Goal: Task Accomplishment & Management: Complete application form

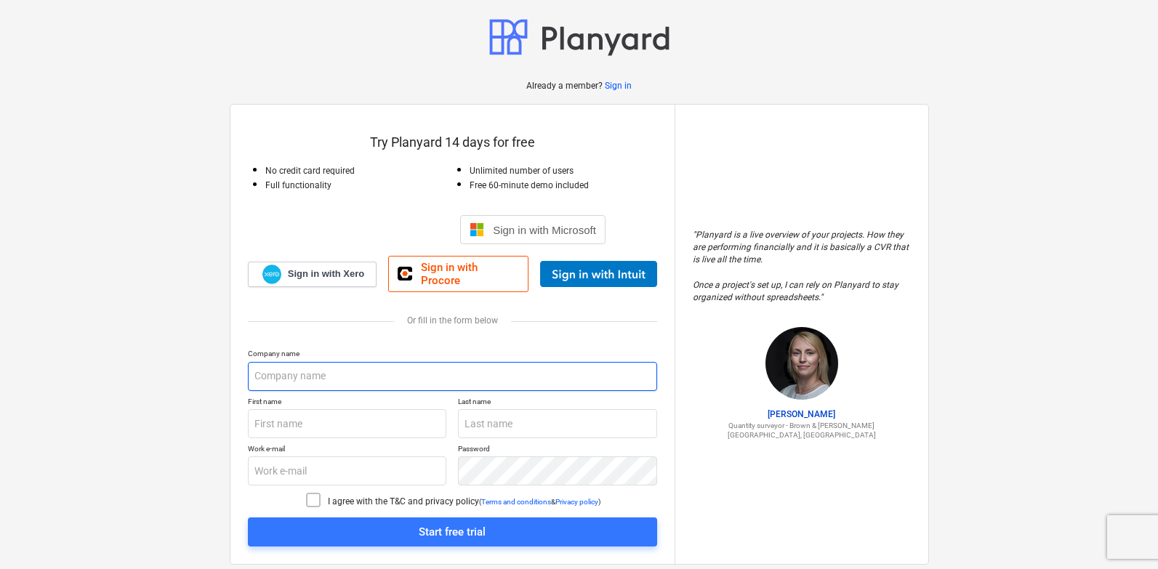
click at [353, 369] on input "text" at bounding box center [452, 376] width 409 height 29
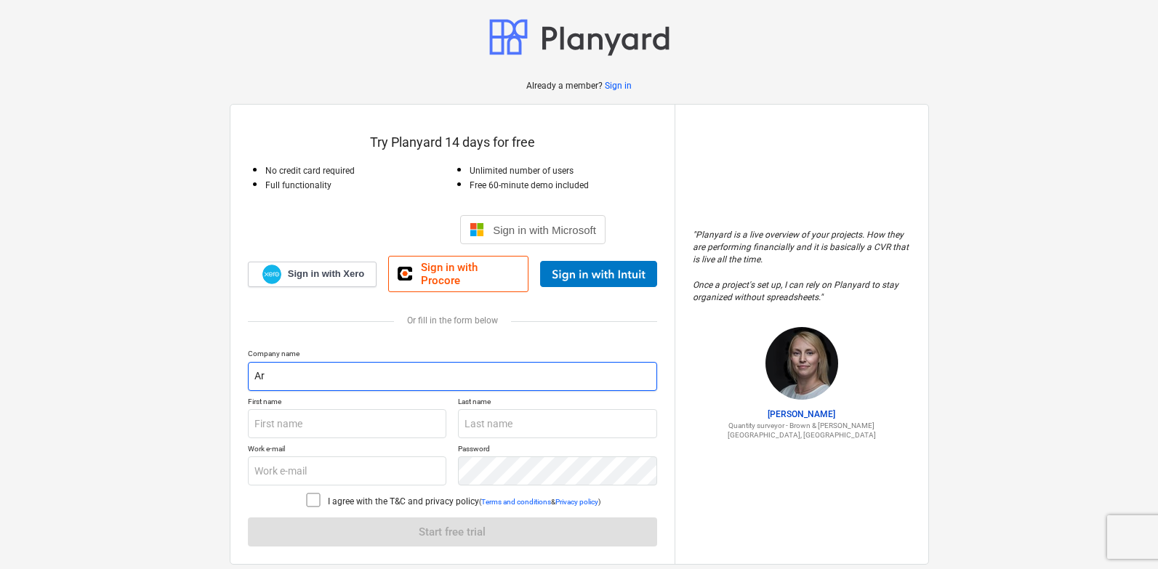
type input "A"
type input "a"
type input "ARSU"
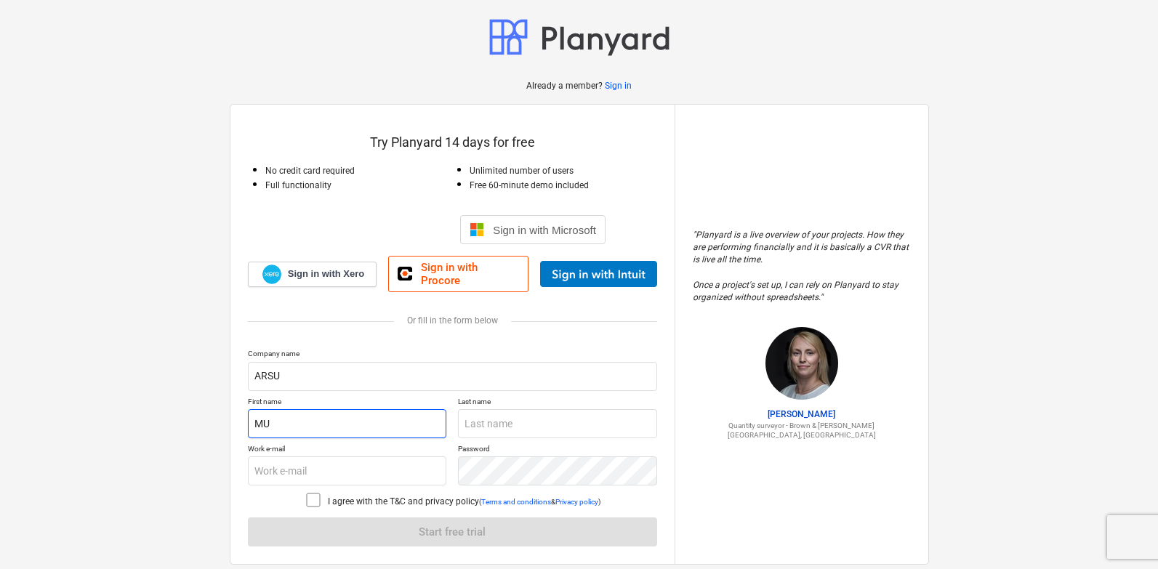
type input "[PERSON_NAME]"
type input "UNLU"
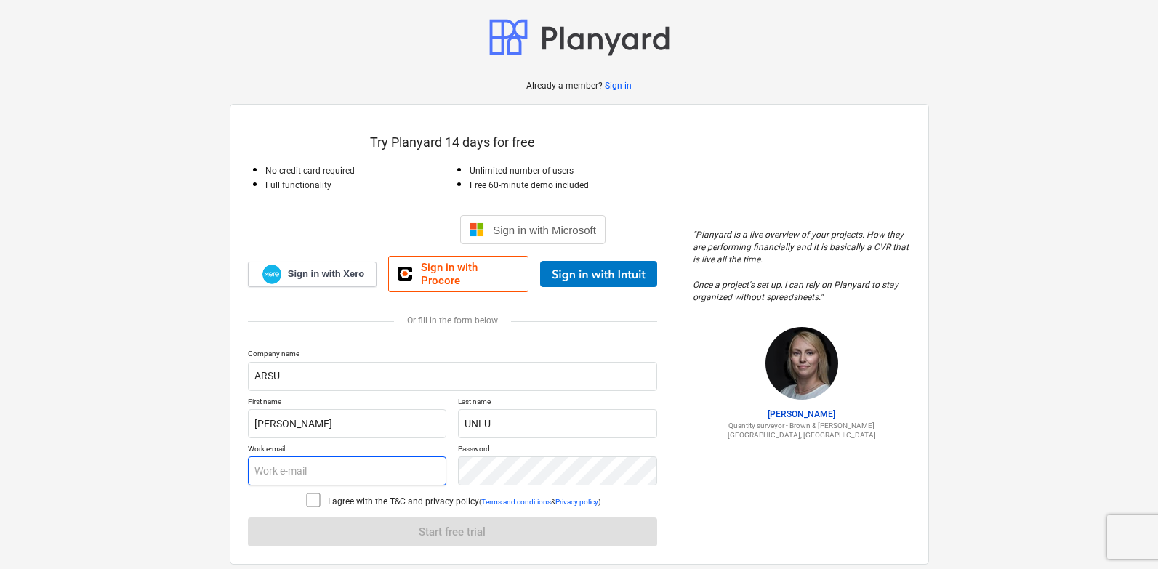
type input "[EMAIL_ADDRESS][DOMAIN_NAME]"
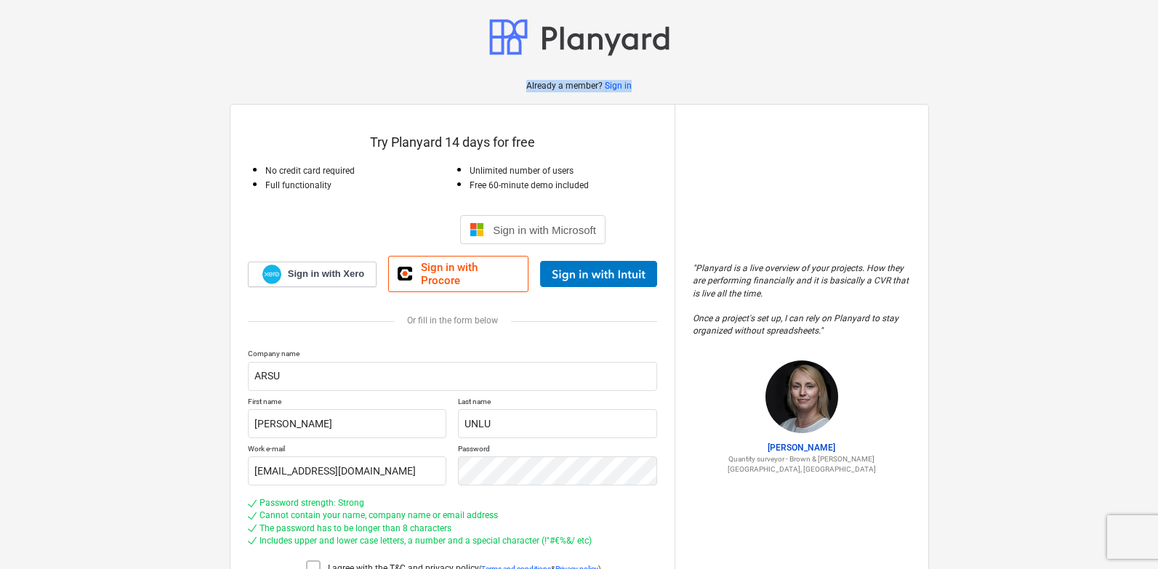
drag, startPoint x: 1118, startPoint y: 0, endPoint x: 1163, endPoint y: -63, distance: 77.1
click at [1158, 0] on html "Already a member? Sign in Try Planyard 14 days for free No credit card required…" at bounding box center [579, 284] width 1158 height 569
drag, startPoint x: 1157, startPoint y: 192, endPoint x: 1161, endPoint y: 229, distance: 37.3
click at [1158, 229] on html "Already a member? Sign in Try Planyard 14 days for free No credit card required…" at bounding box center [579, 284] width 1158 height 569
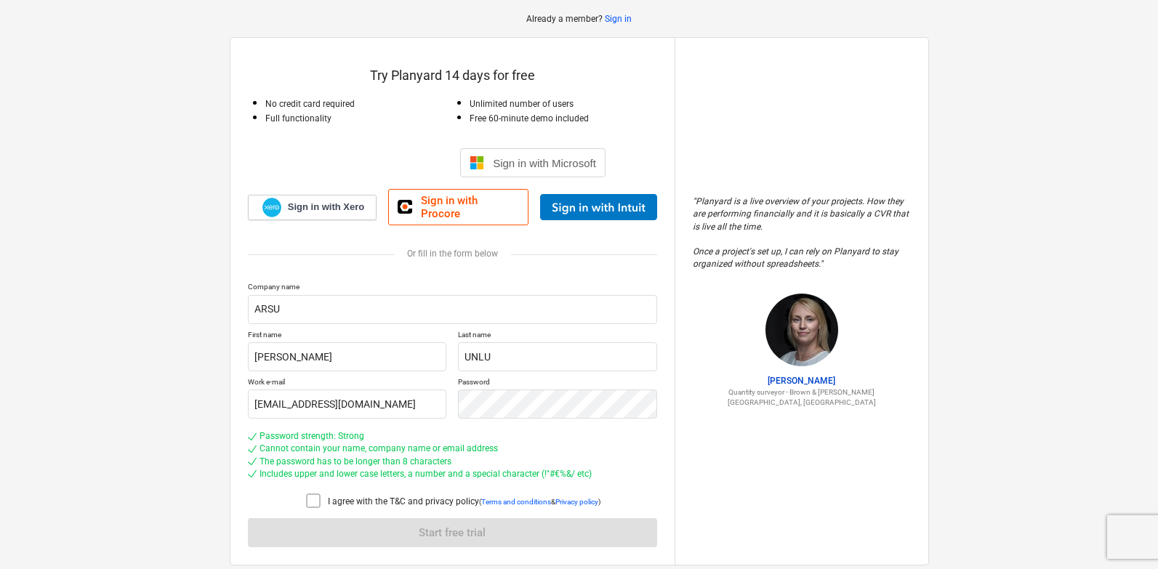
scroll to position [101, 0]
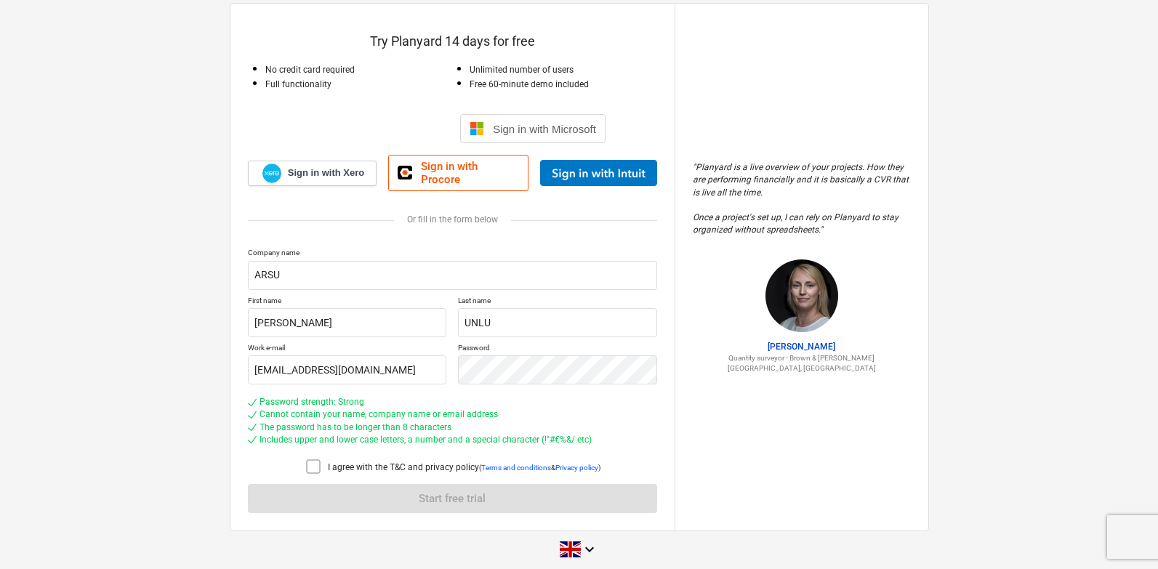
click at [323, 459] on div at bounding box center [316, 468] width 23 height 20
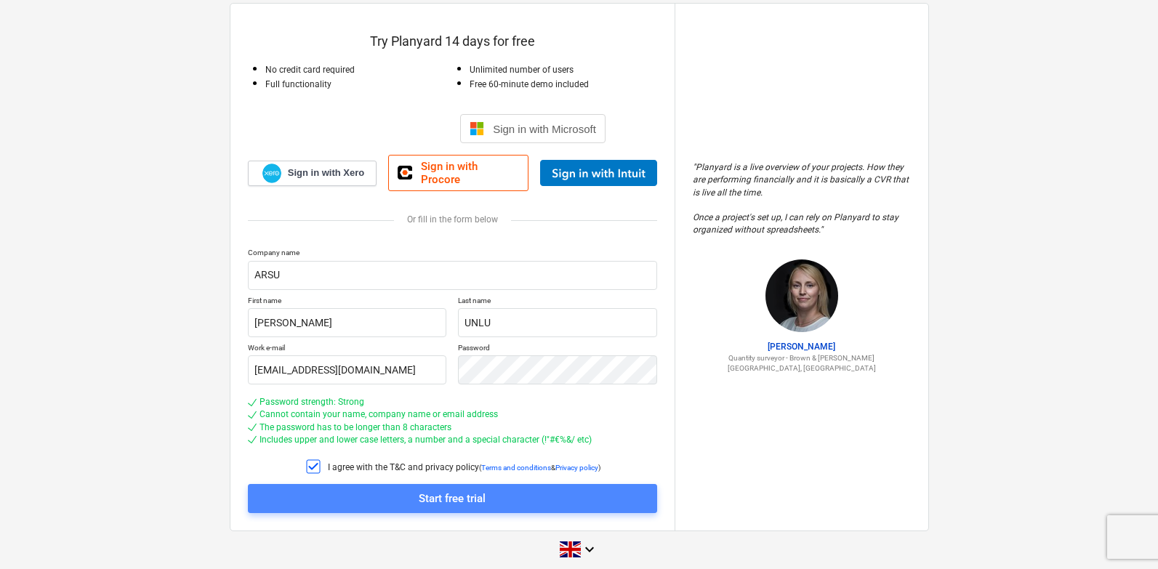
click at [370, 490] on span "Start free trial" at bounding box center [452, 498] width 375 height 19
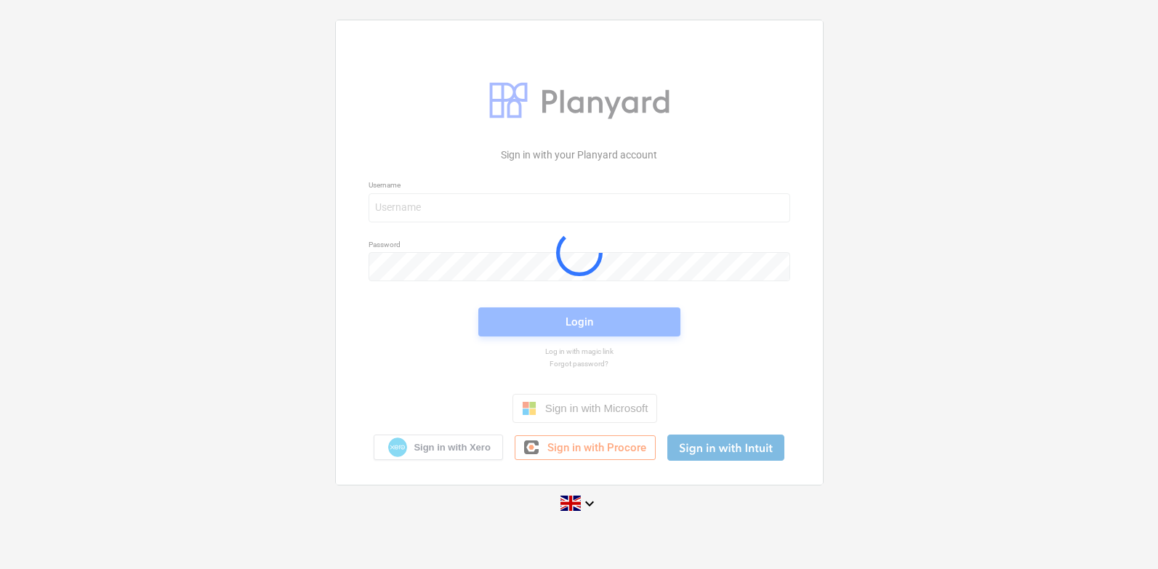
scroll to position [14, 0]
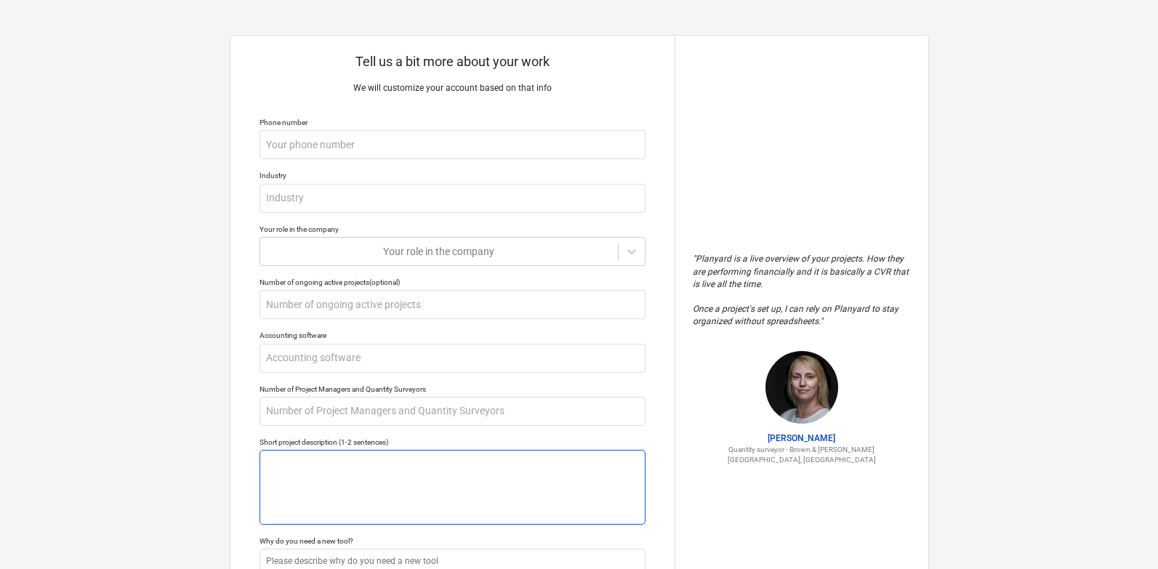
click at [370, 490] on textarea at bounding box center [453, 487] width 386 height 75
drag, startPoint x: 371, startPoint y: 490, endPoint x: 431, endPoint y: 347, distance: 155.5
click at [431, 347] on div "Tell us a bit more about your work We will customize your account based on that…" at bounding box center [453, 359] width 444 height 646
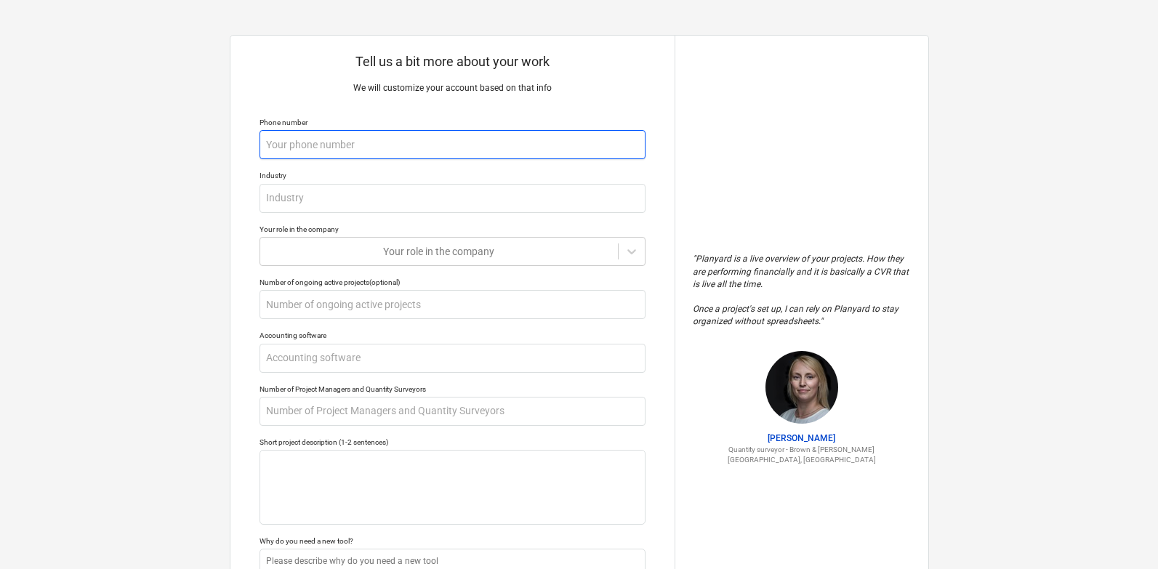
click at [449, 134] on input "text" at bounding box center [453, 144] width 386 height 29
type textarea "x"
type input "+"
type textarea "x"
type input "+9"
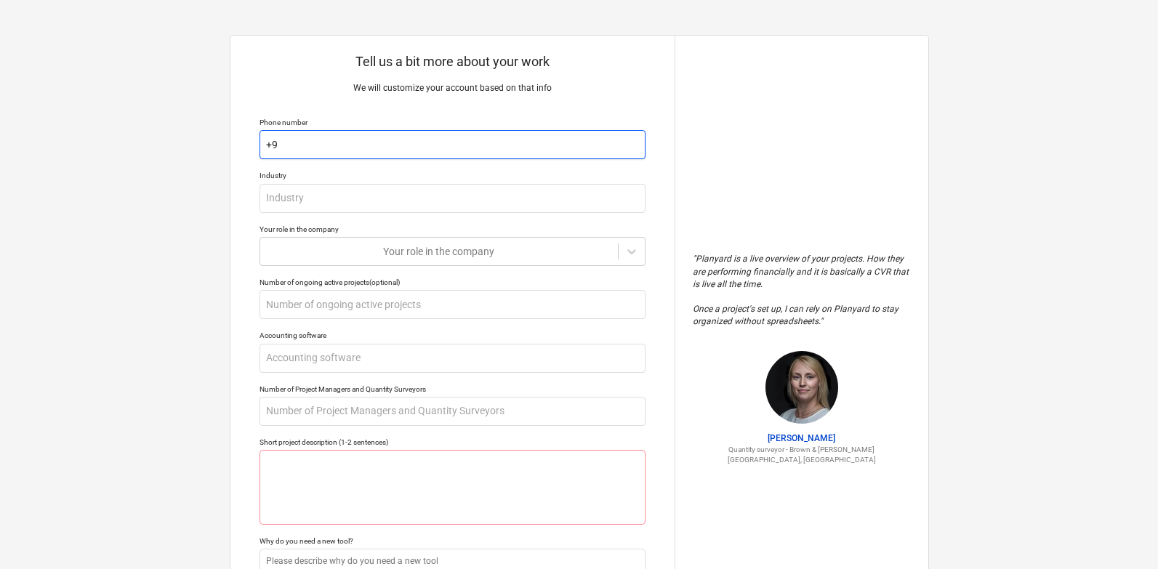
type textarea "x"
type input "+90"
type textarea "x"
type input "+905"
type textarea "x"
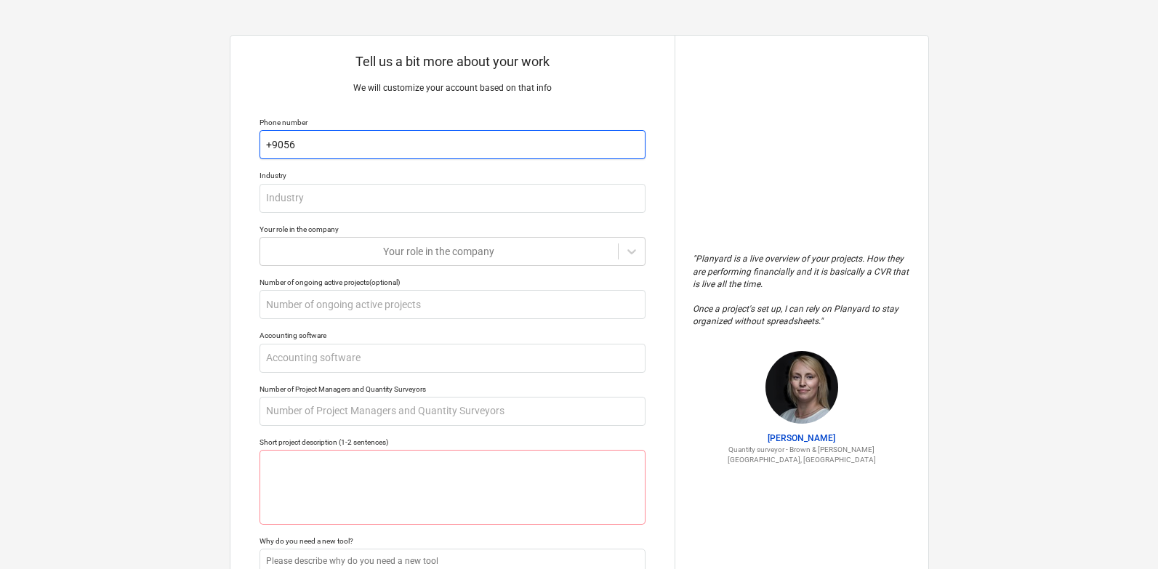
type input "+905"
type textarea "x"
type input "+9050"
type textarea "x"
type input "+905068"
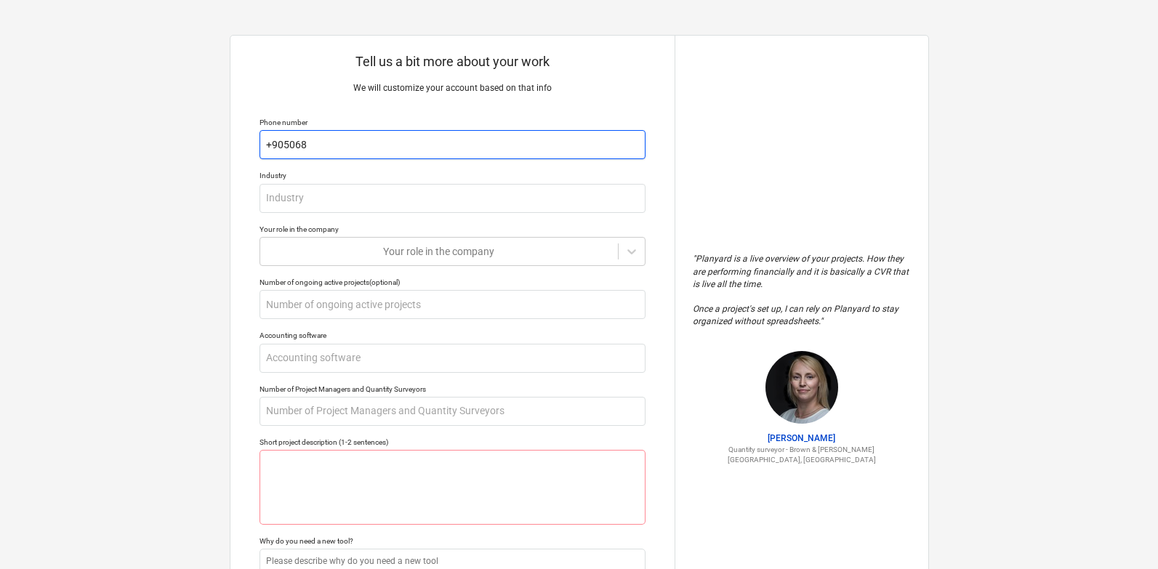
type textarea "x"
type input "+9050685"
type textarea "x"
type input "+90506855"
type textarea "x"
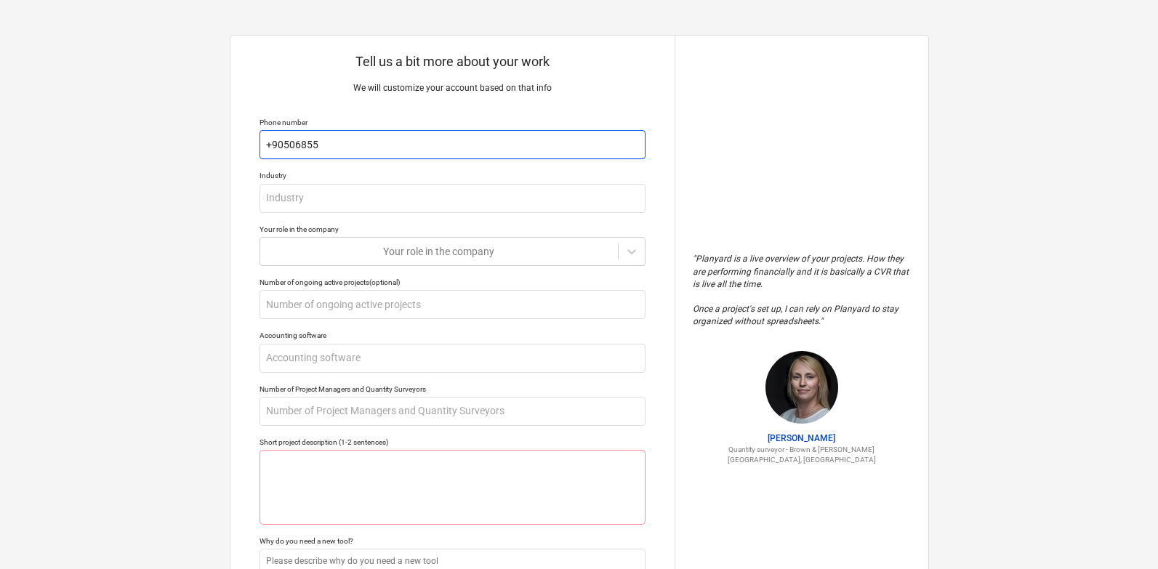
type input "[PHONE_NUMBER]"
type textarea "x"
type input "[PHONE_NUMBER]"
type textarea "x"
type input "[PHONE_NUMBER]"
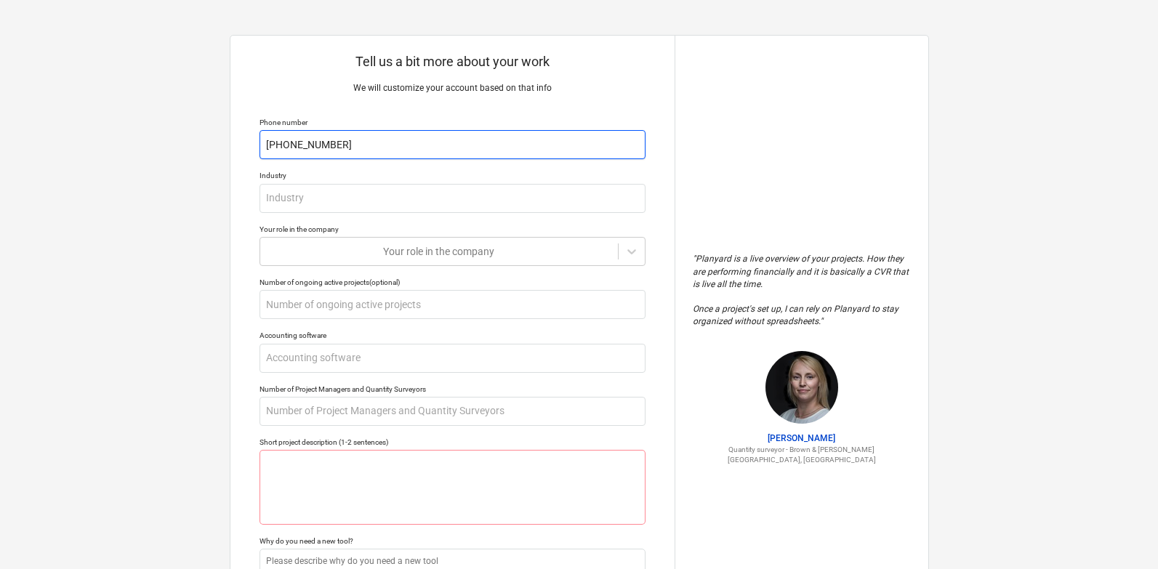
type textarea "x"
type input "[PHONE_NUMBER]"
type textarea "x"
type input "i"
type textarea "x"
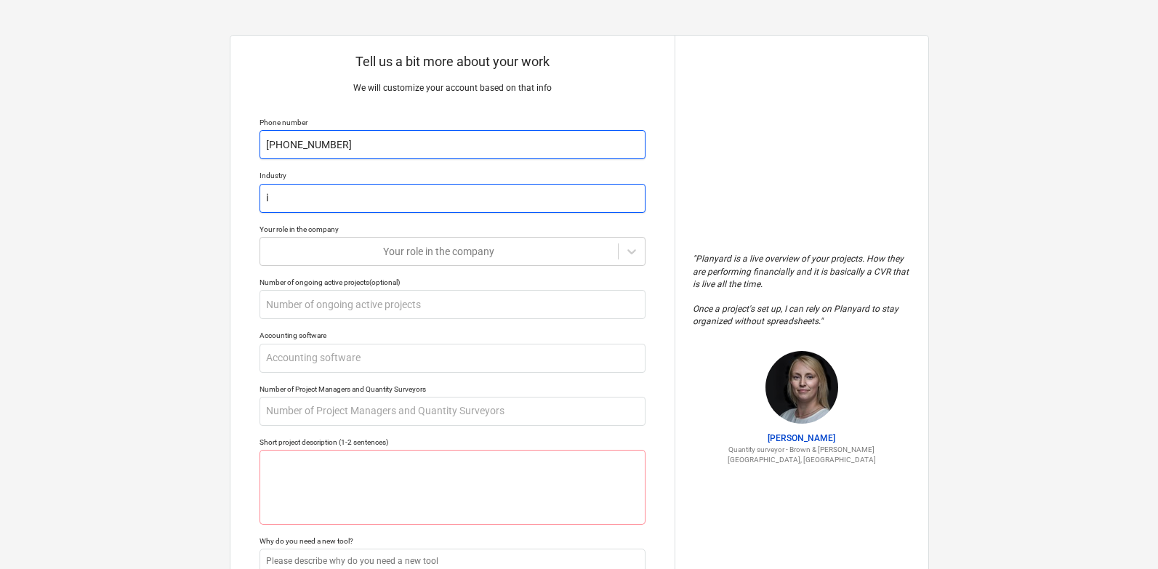
type input "in"
type textarea "x"
type input "i"
type textarea "x"
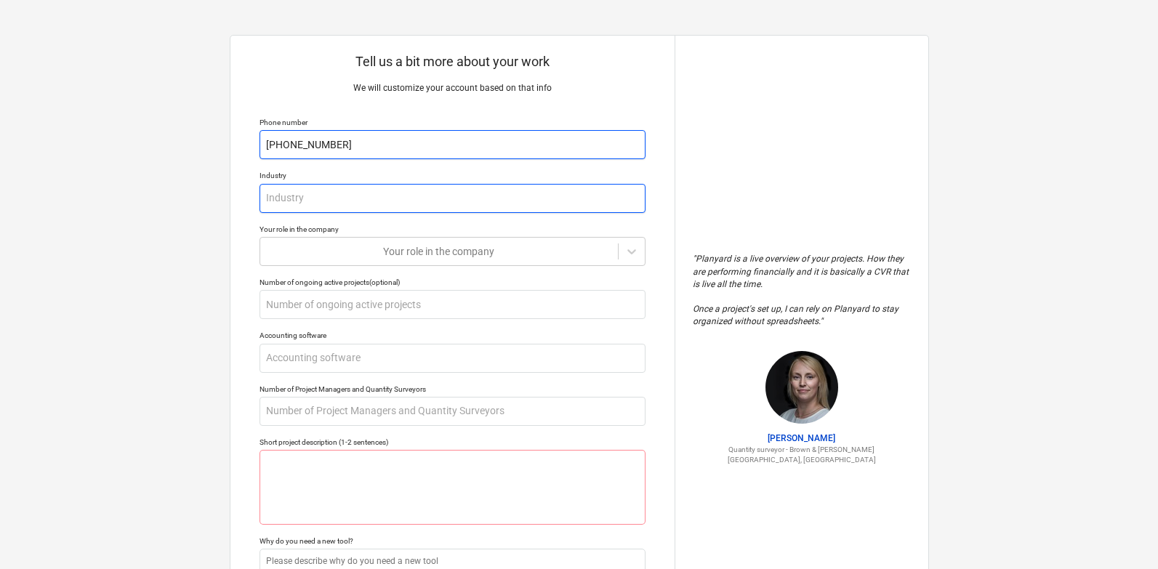
type input "I"
type textarea "x"
type input "In"
type textarea "x"
type input "Ind"
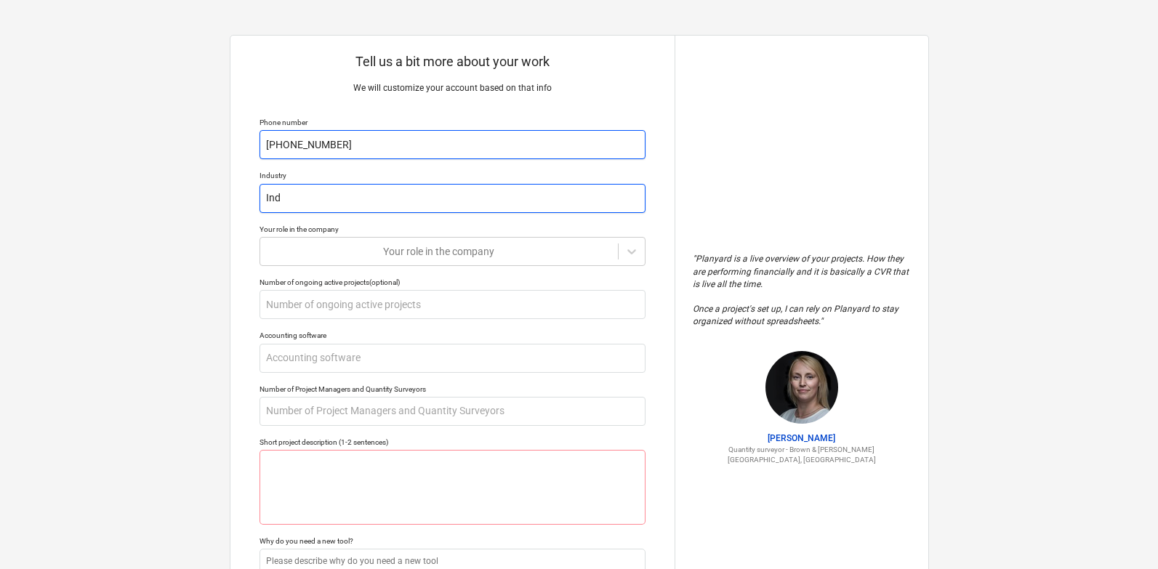
type textarea "x"
type input "Indu"
type textarea "x"
type input "Indur"
type textarea "x"
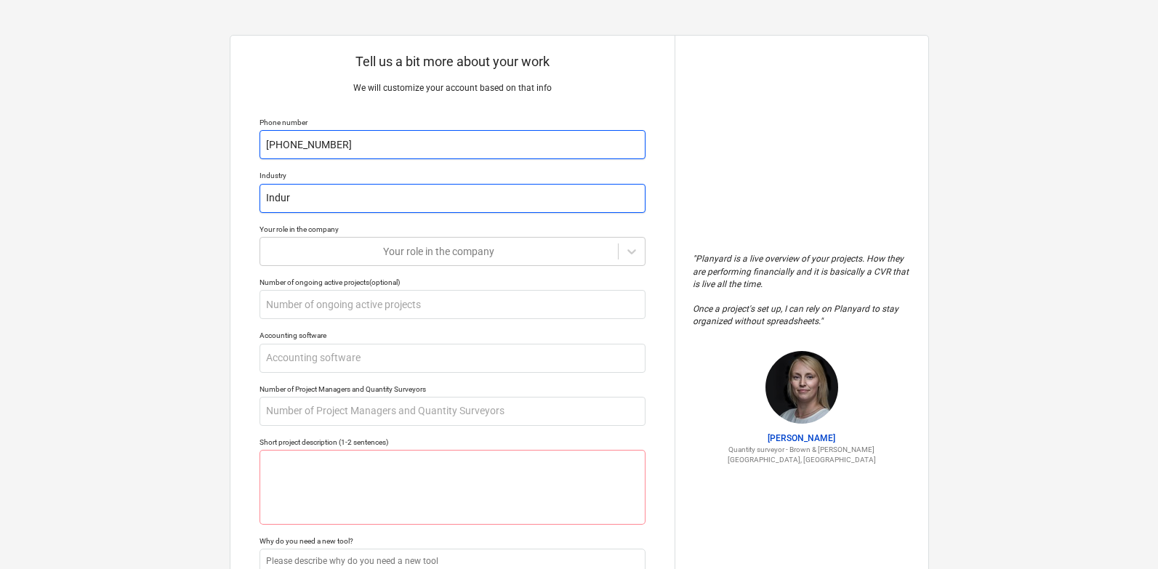
type input "Indu"
type textarea "x"
type input "Indus"
type textarea "x"
type input "Indust"
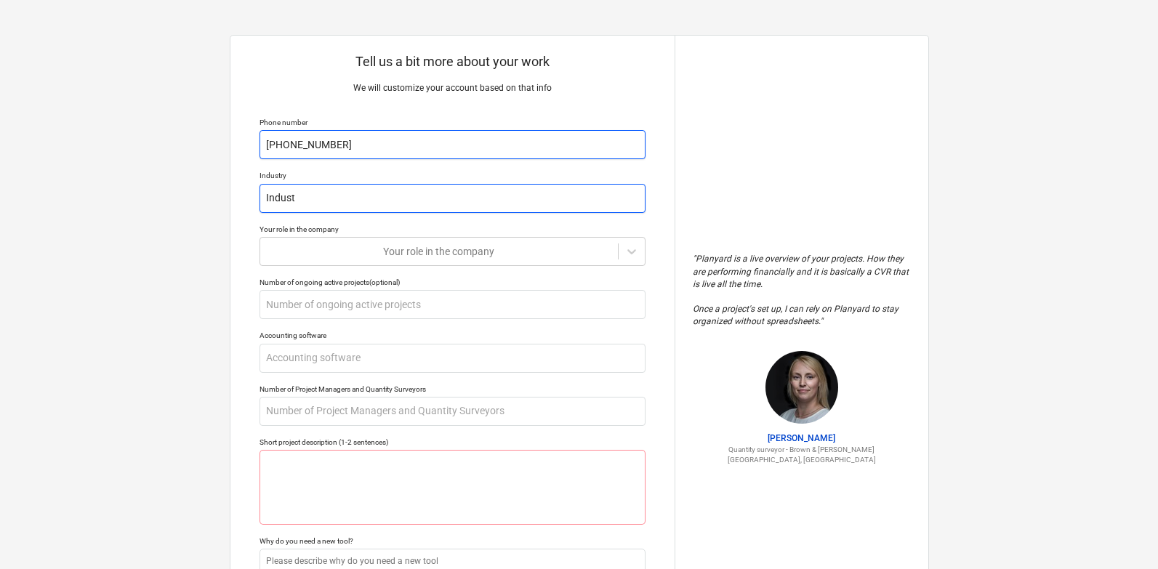
type textarea "x"
type input "Industr"
type textarea "x"
type input "Industri"
type textarea "x"
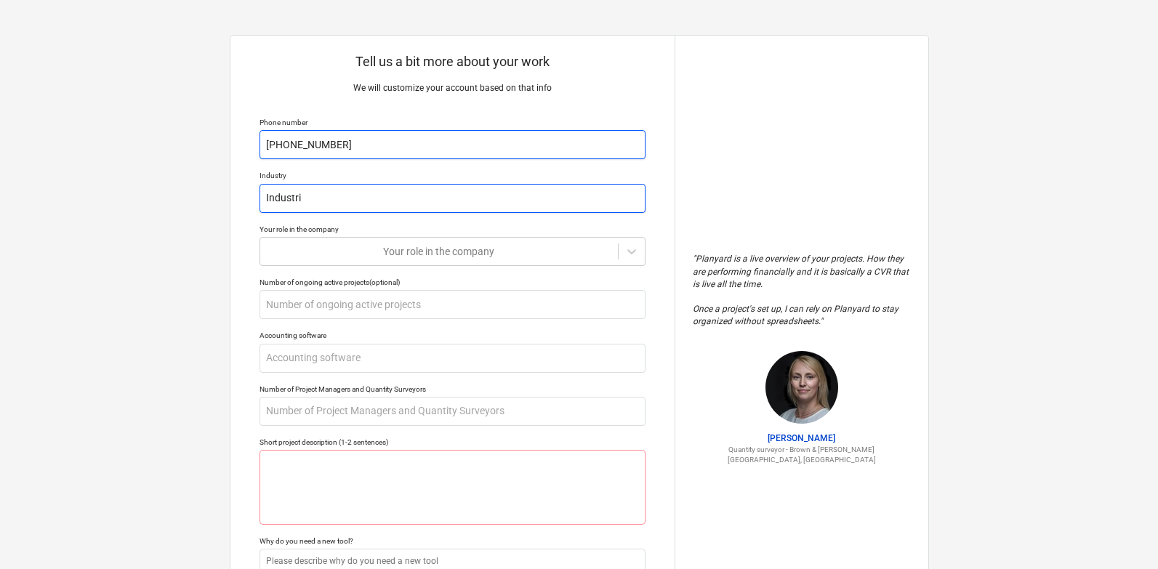
type input "Industr"
type textarea "x"
type input "Industry"
type textarea "x"
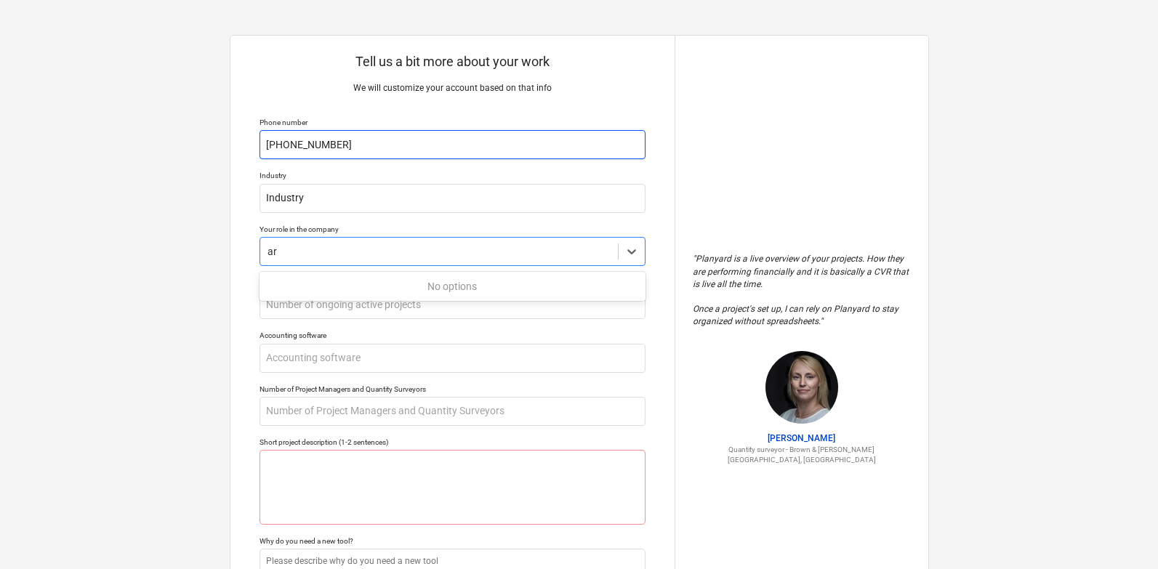
type input "a"
type input "ARSU"
type textarea "x"
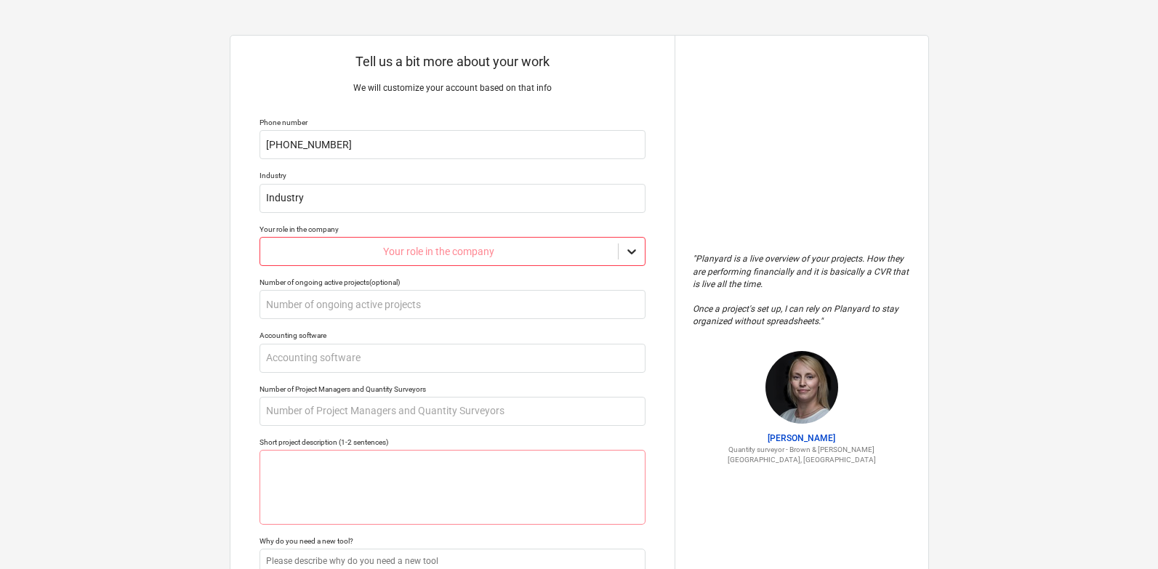
click at [619, 255] on div at bounding box center [632, 252] width 26 height 26
drag, startPoint x: 618, startPoint y: 255, endPoint x: 597, endPoint y: 227, distance: 34.8
click at [597, 227] on div "Your role in the company" at bounding box center [453, 229] width 386 height 9
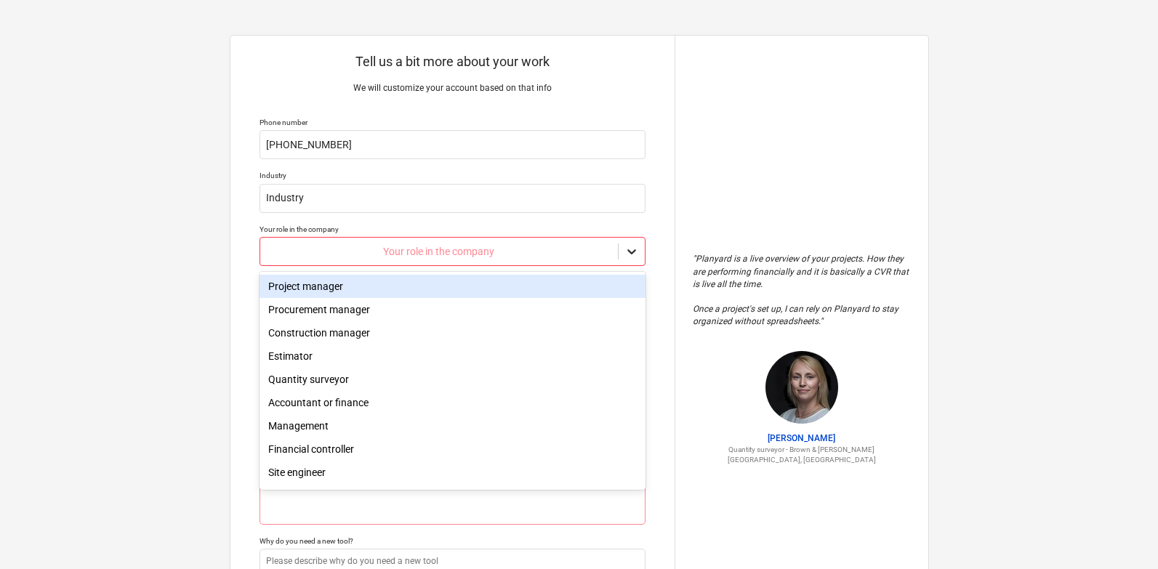
click at [632, 249] on icon at bounding box center [632, 251] width 15 height 15
click at [561, 279] on div "Project manager" at bounding box center [453, 286] width 386 height 23
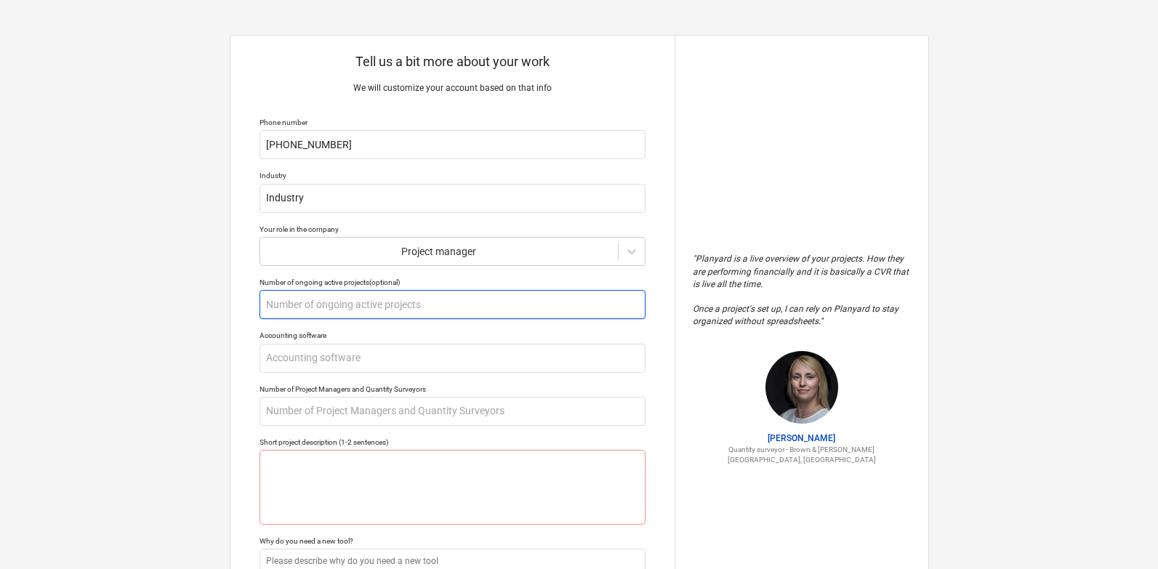
click at [540, 310] on input "text" at bounding box center [453, 304] width 386 height 29
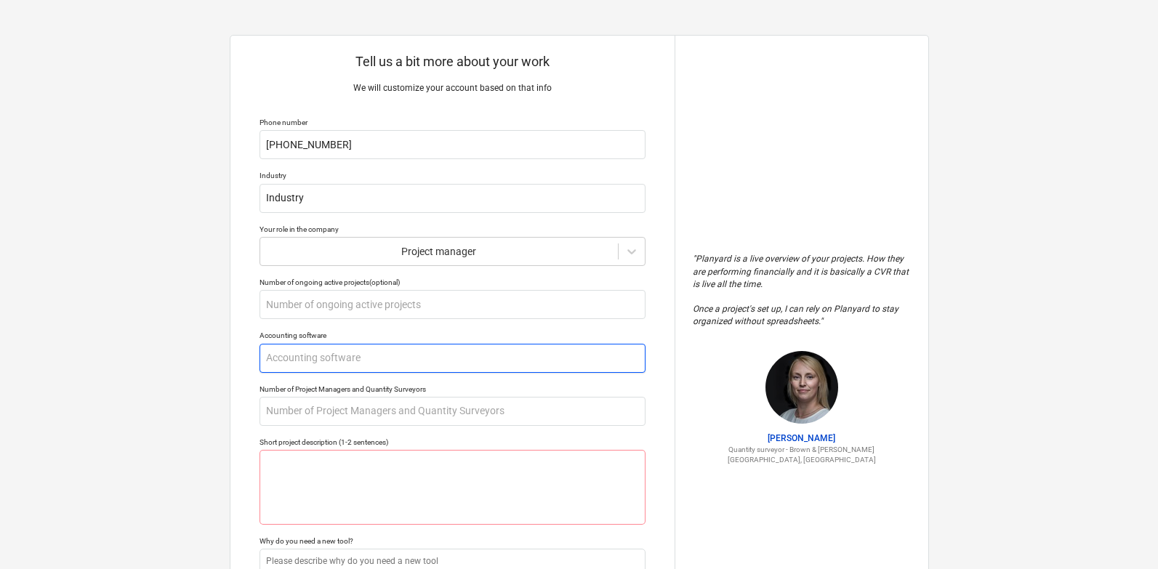
click at [508, 358] on input "text" at bounding box center [453, 358] width 386 height 29
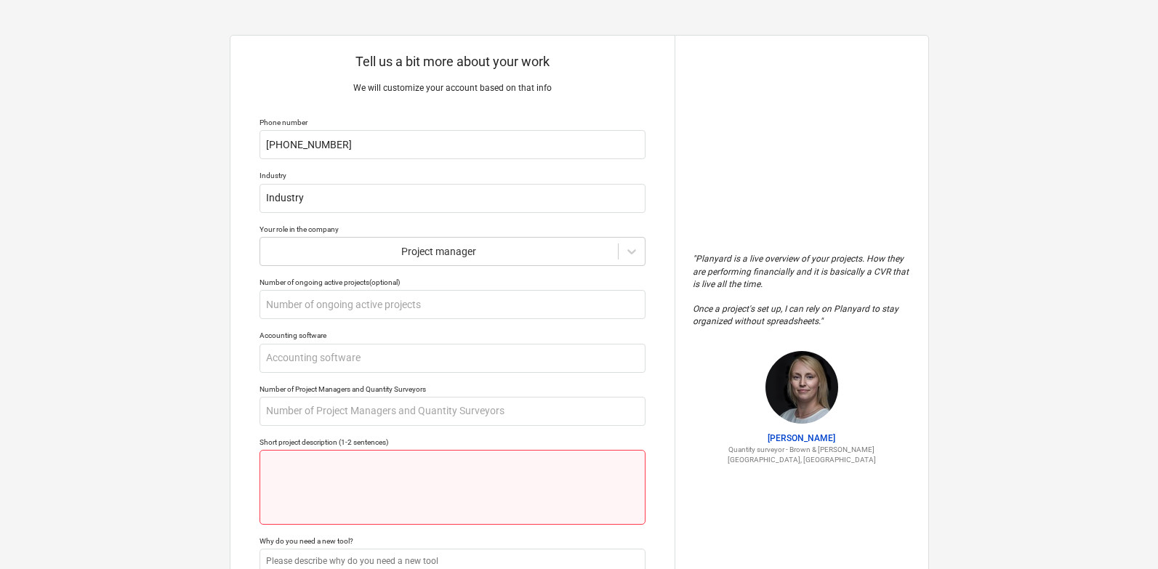
click at [473, 485] on textarea at bounding box center [453, 487] width 386 height 75
type textarea "x"
type textarea "C"
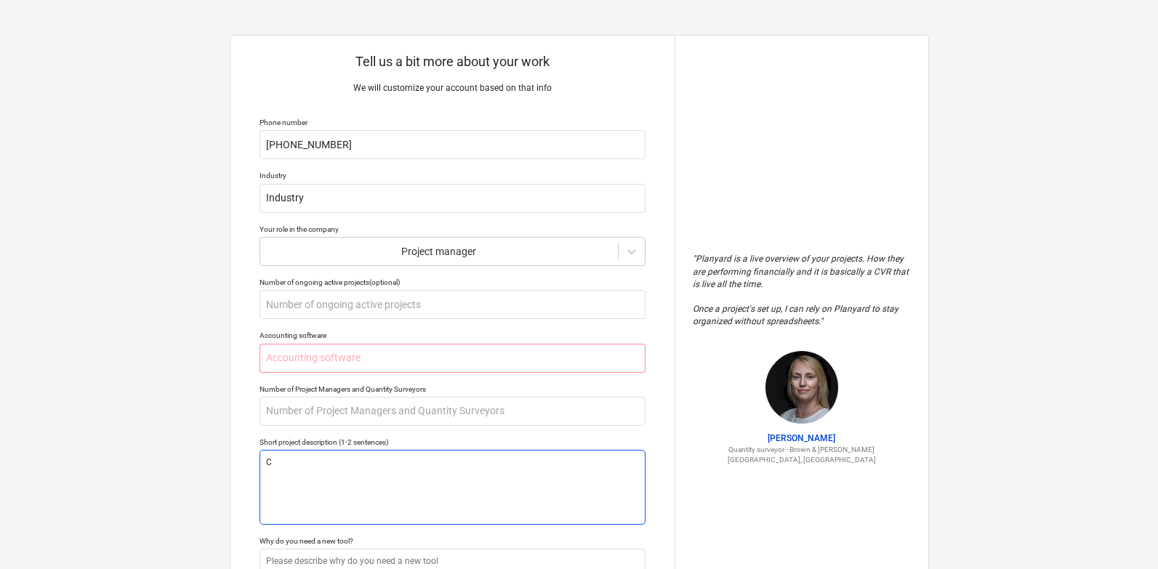
type textarea "x"
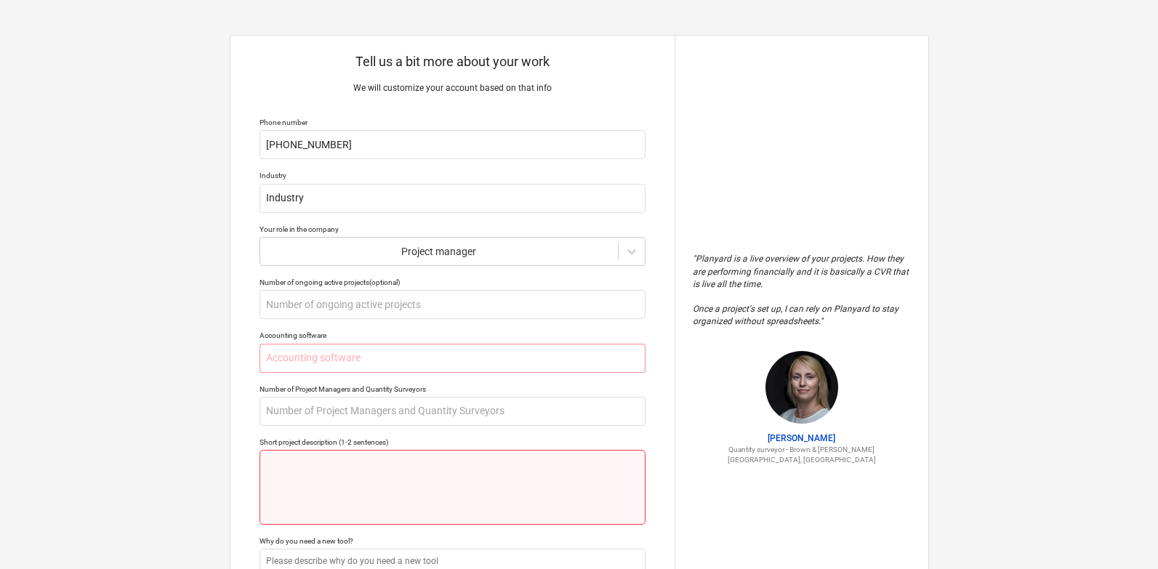
type textarea "x"
type textarea "c"
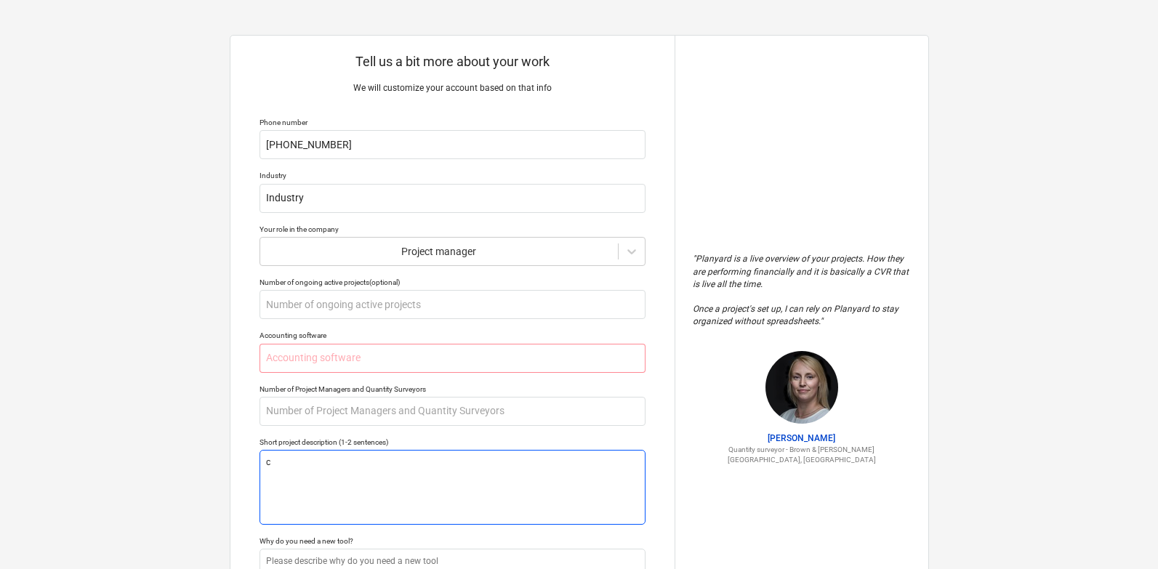
type textarea "x"
type textarea "cO"
type textarea "x"
type textarea "cON"
type textarea "x"
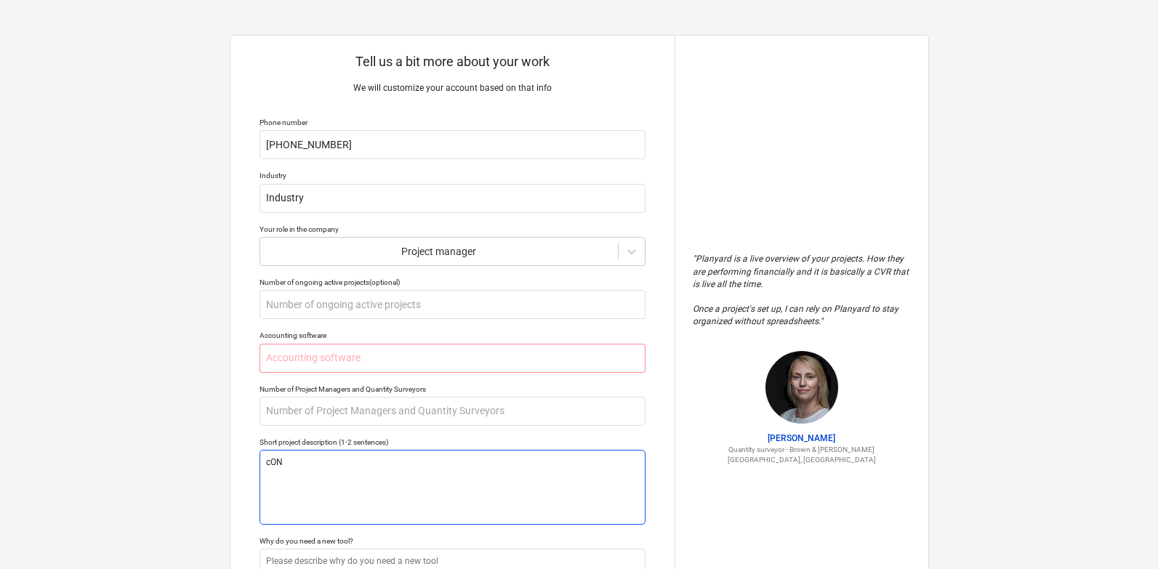
type textarea "cO"
type textarea "x"
type textarea "c"
type textarea "x"
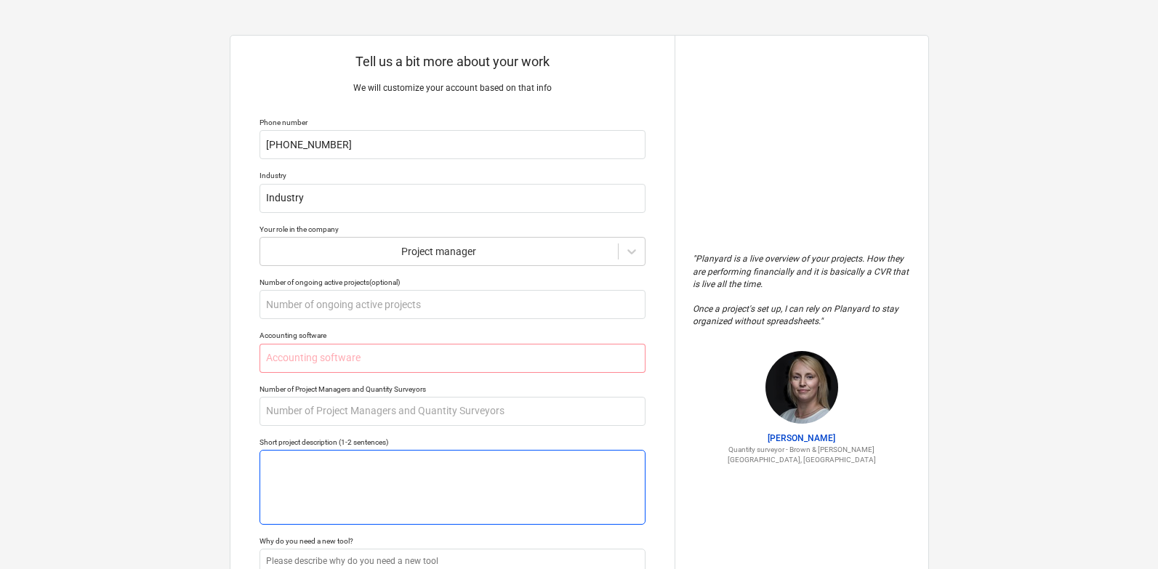
type textarea "C"
type textarea "x"
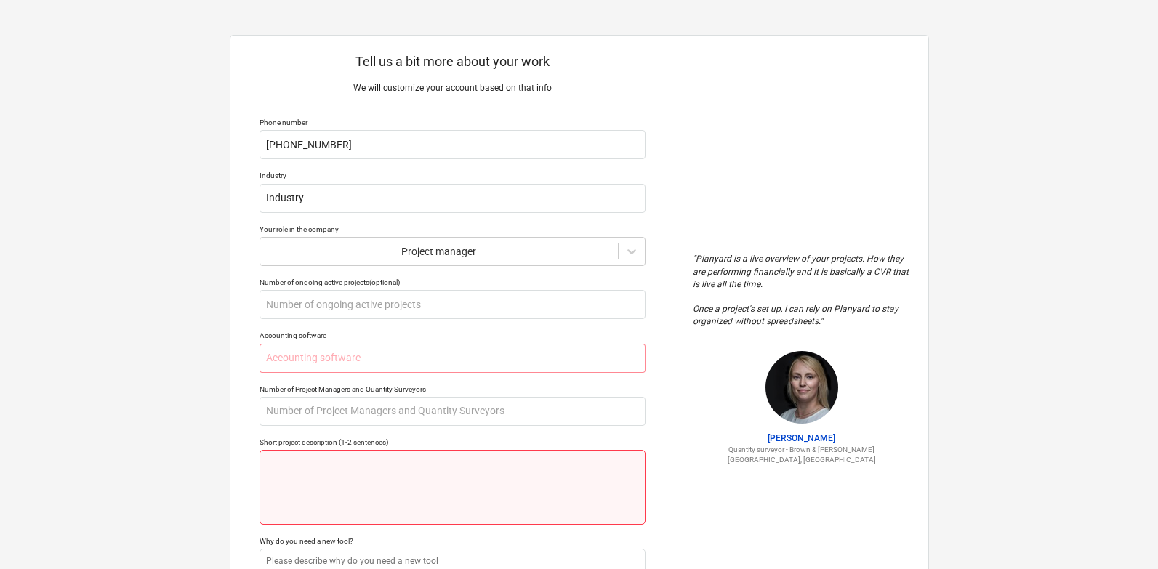
type textarea "o"
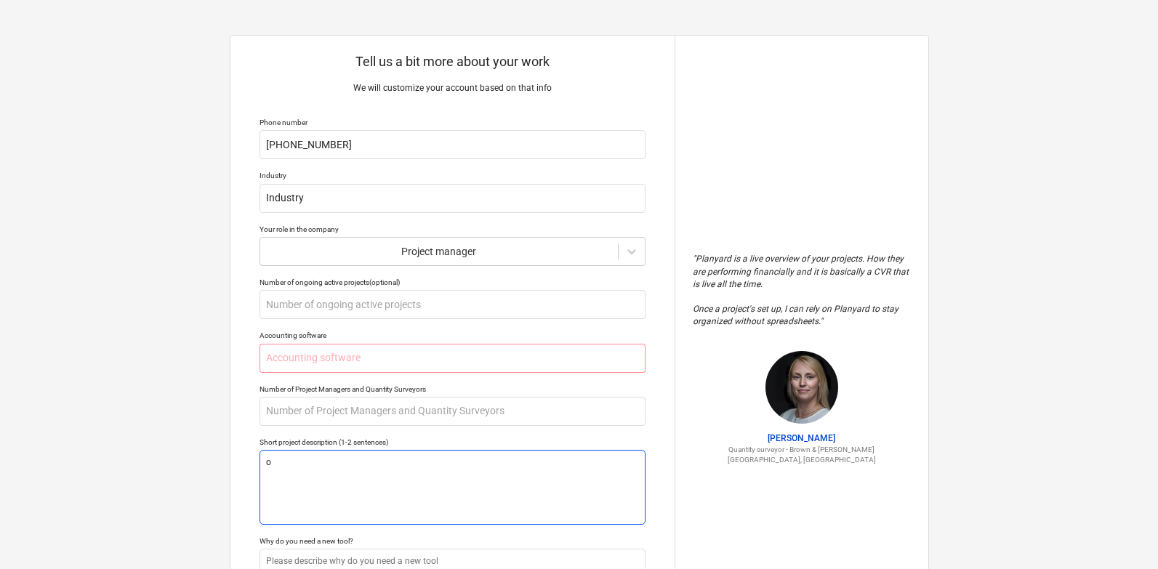
type textarea "x"
type textarea "on"
type textarea "x"
type textarea "ons"
type textarea "x"
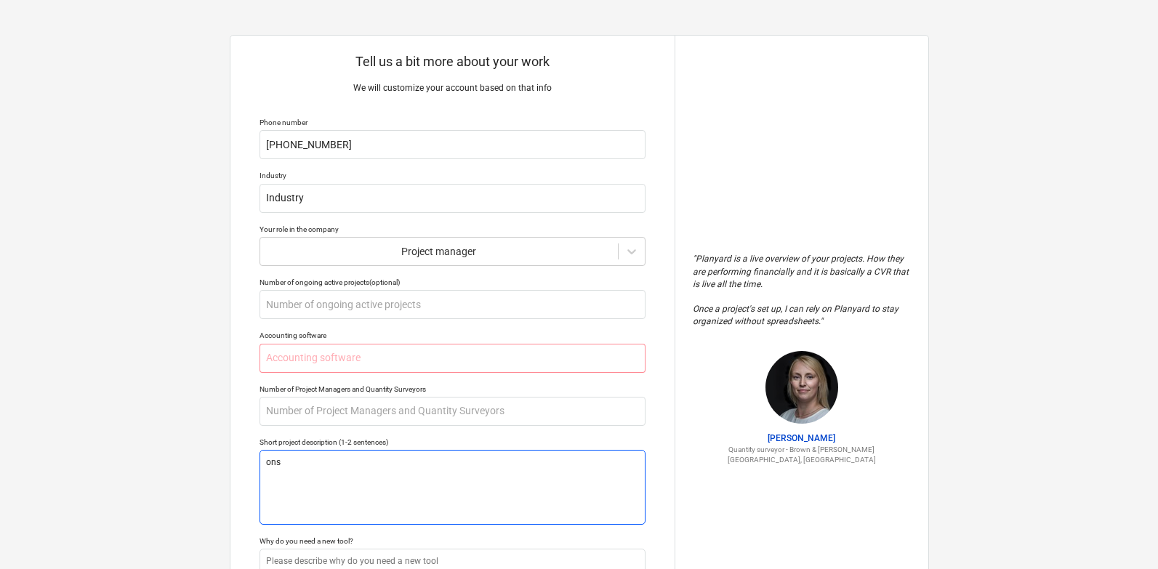
type textarea "on"
type textarea "x"
type textarea "o"
type textarea "x"
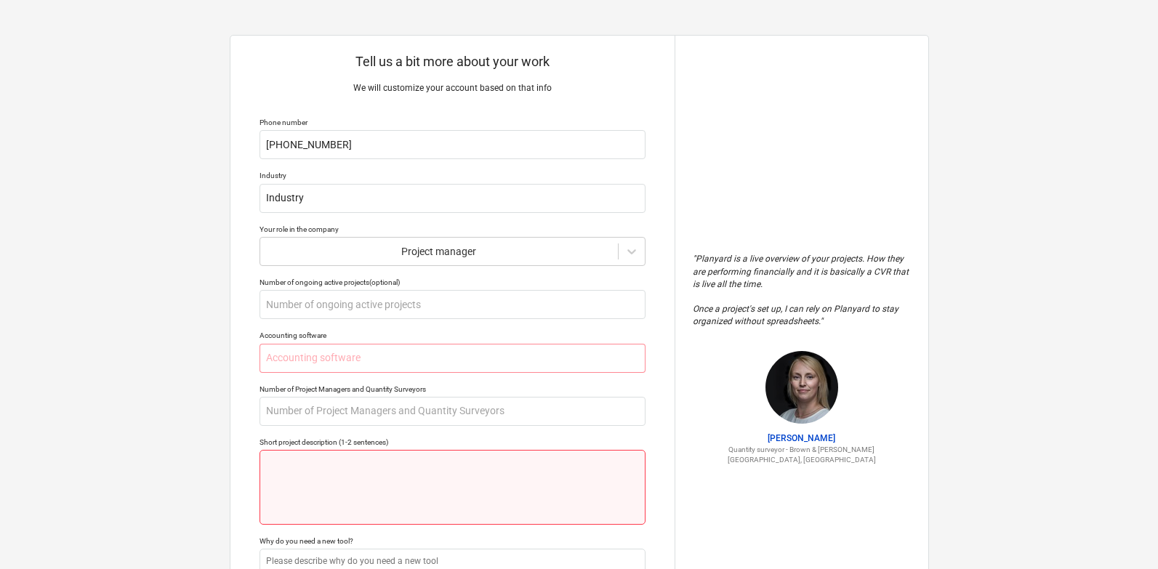
type textarea "x"
type textarea "C"
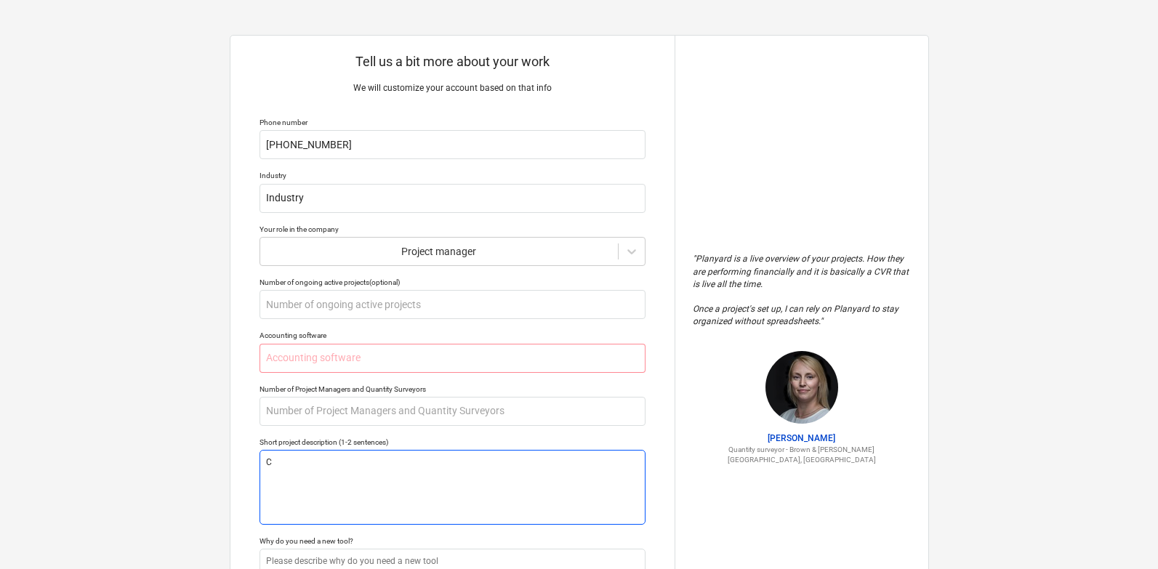
type textarea "x"
type textarea "Co"
type textarea "x"
type textarea "Con"
type textarea "x"
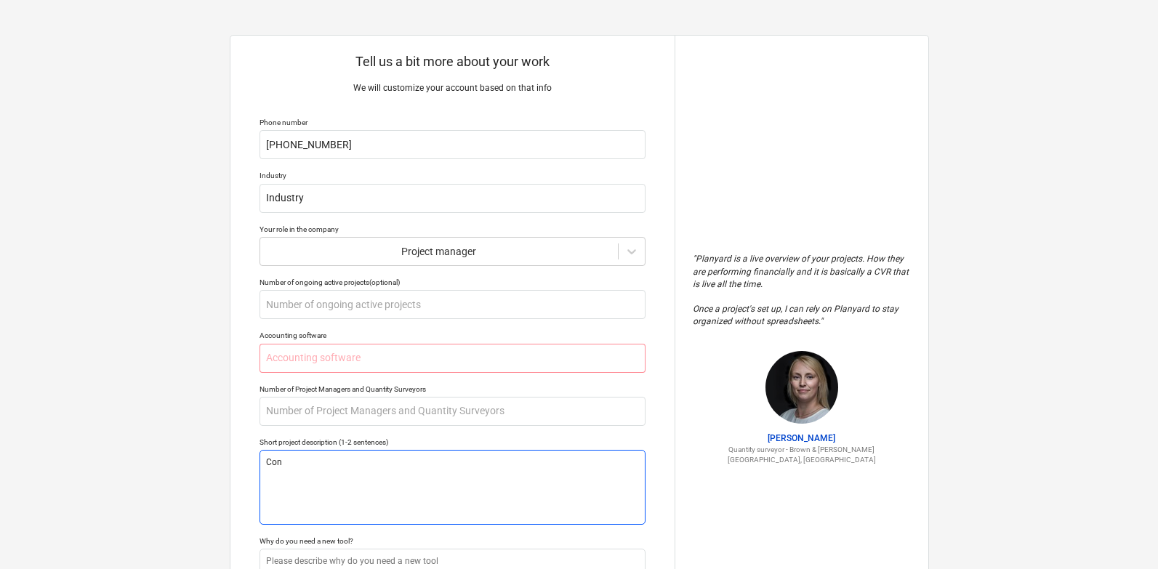
type textarea "Cons"
type textarea "x"
type textarea "Const"
type textarea "x"
type textarea "Constr"
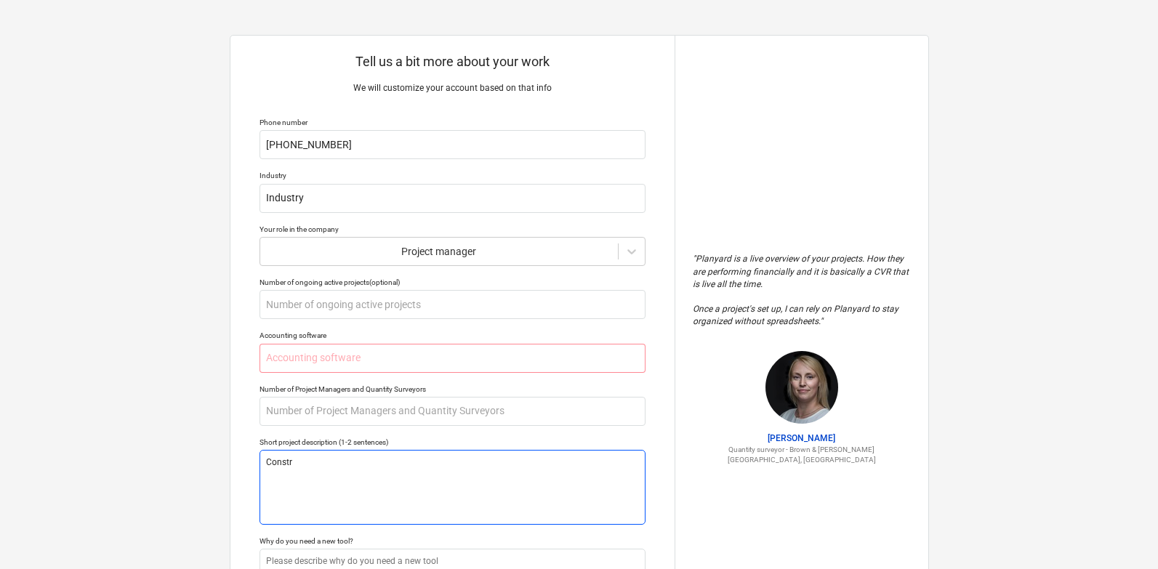
type textarea "x"
type textarea "Constru"
type textarea "x"
type textarea "Construc"
type textarea "x"
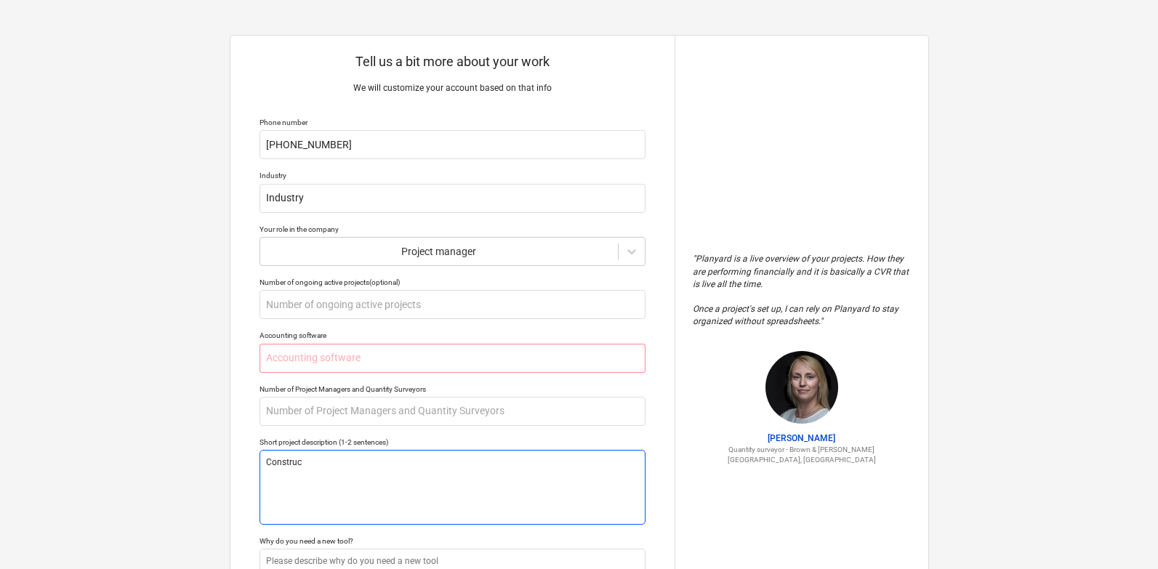
type textarea "Construct"
type textarea "x"
type textarea "Constructi"
type textarea "x"
type textarea "Constructio"
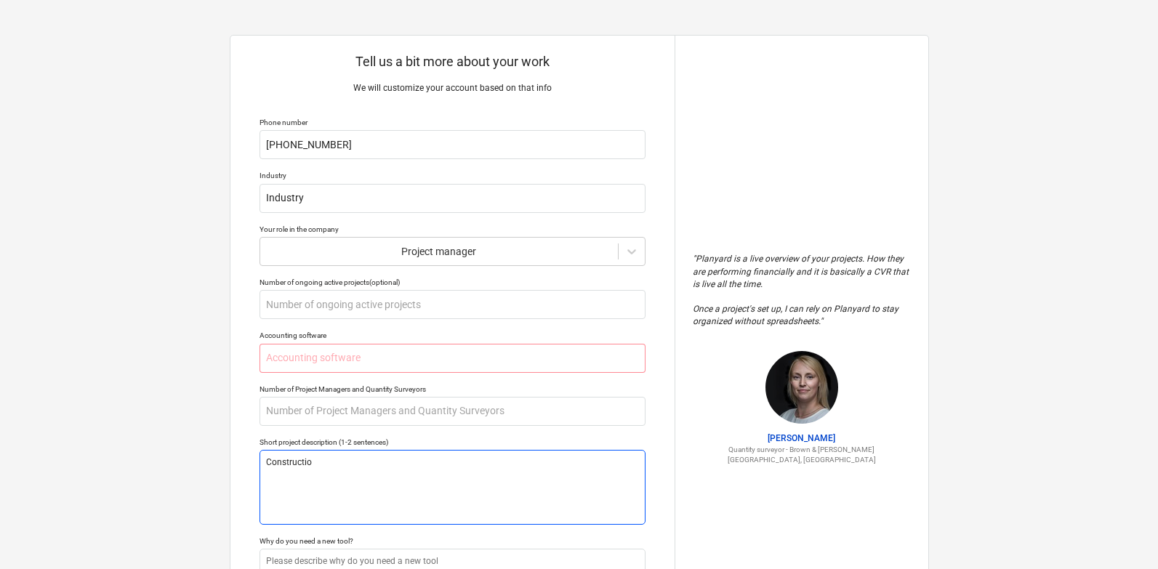
type textarea "x"
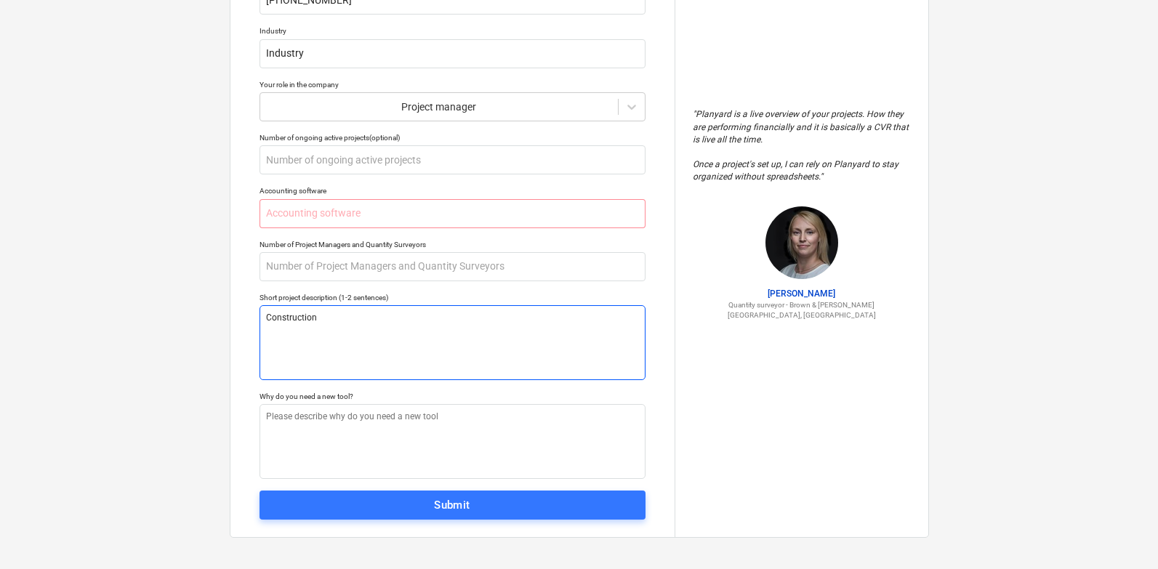
scroll to position [141, 0]
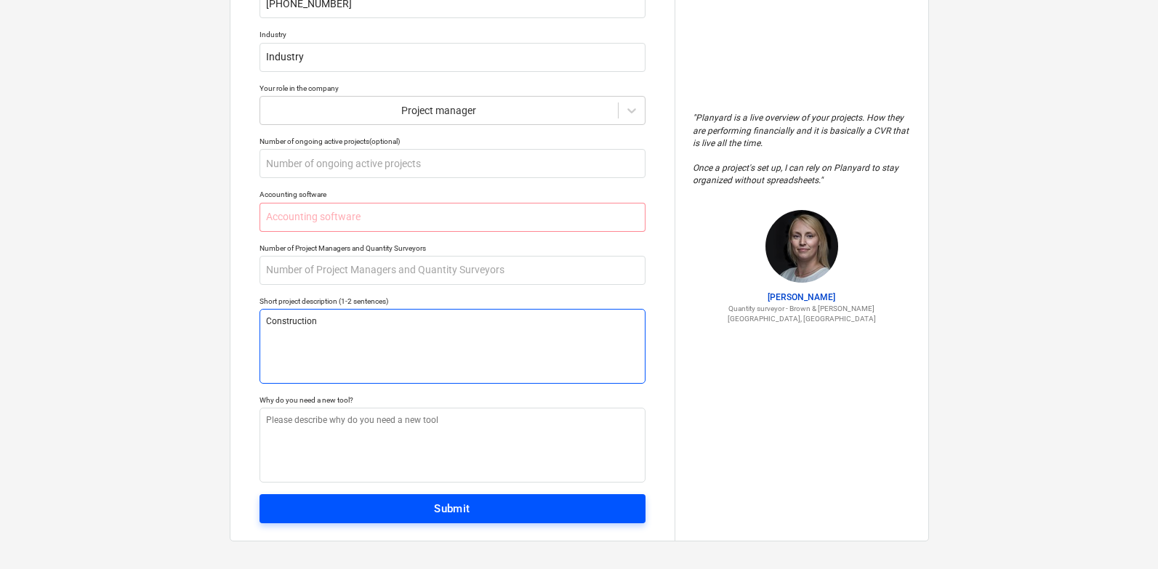
type textarea "Construction"
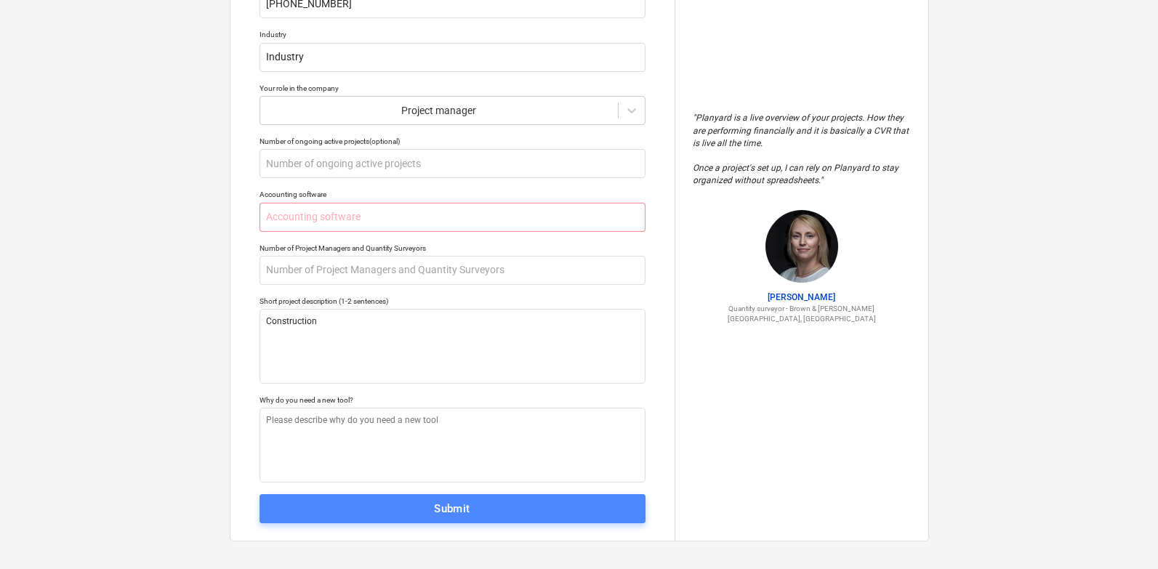
click at [594, 506] on span "Submit" at bounding box center [453, 509] width 354 height 19
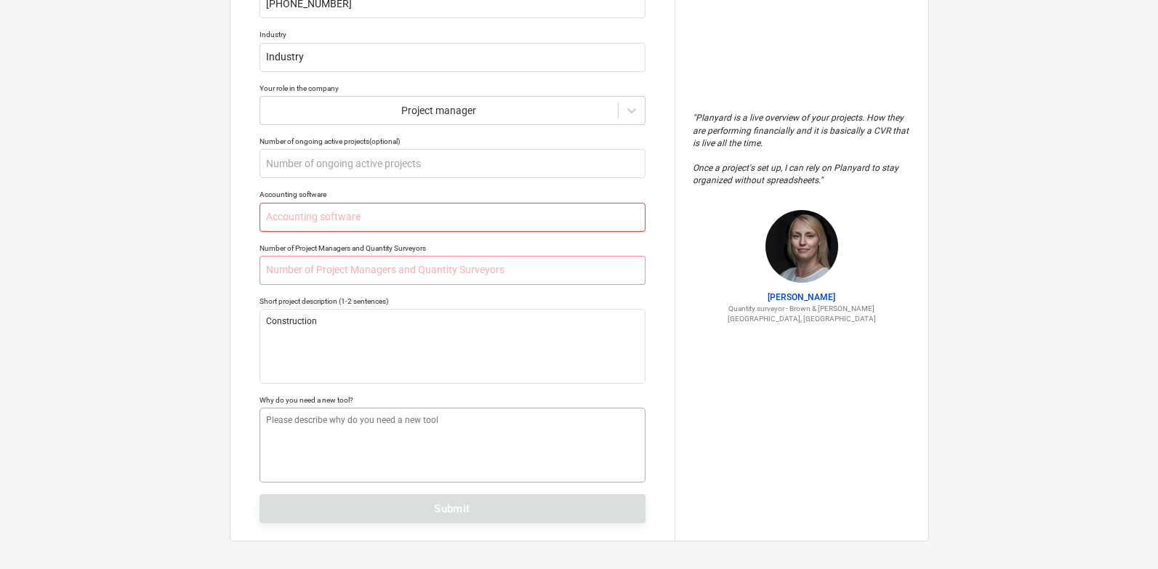
click at [516, 217] on input "text" at bounding box center [453, 217] width 386 height 29
type textarea "x"
type input "n"
type textarea "x"
type input "no"
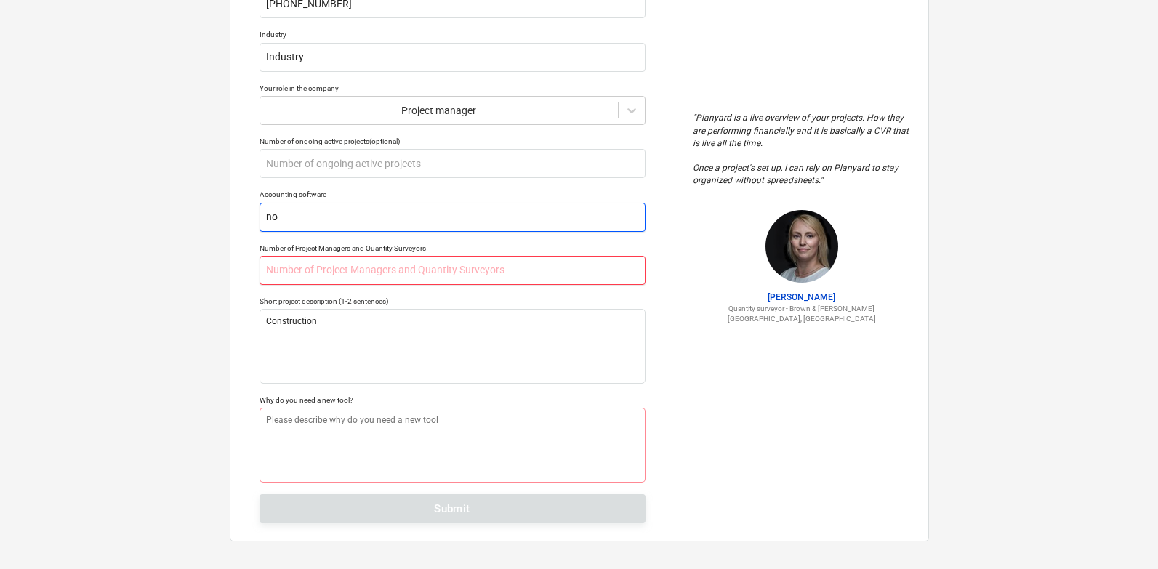
type textarea "x"
type input "n"
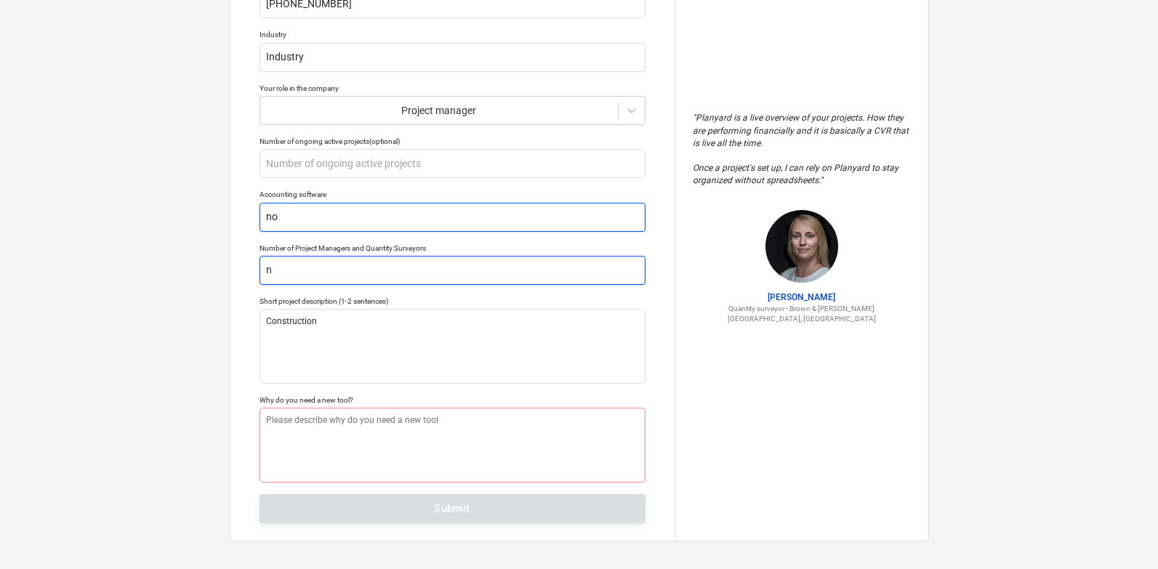
type textarea "x"
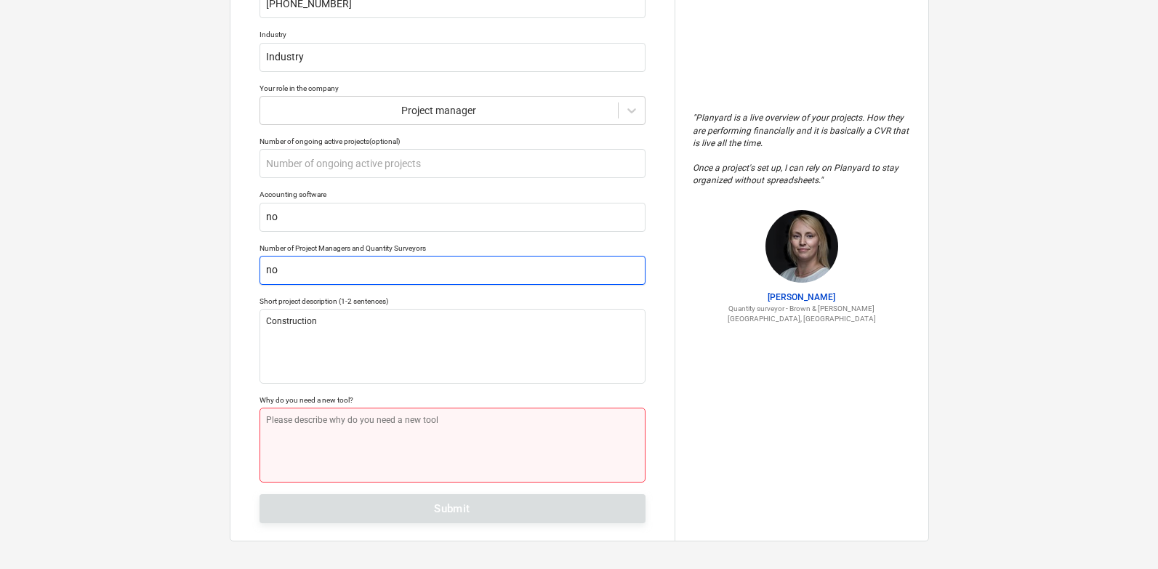
type input "no"
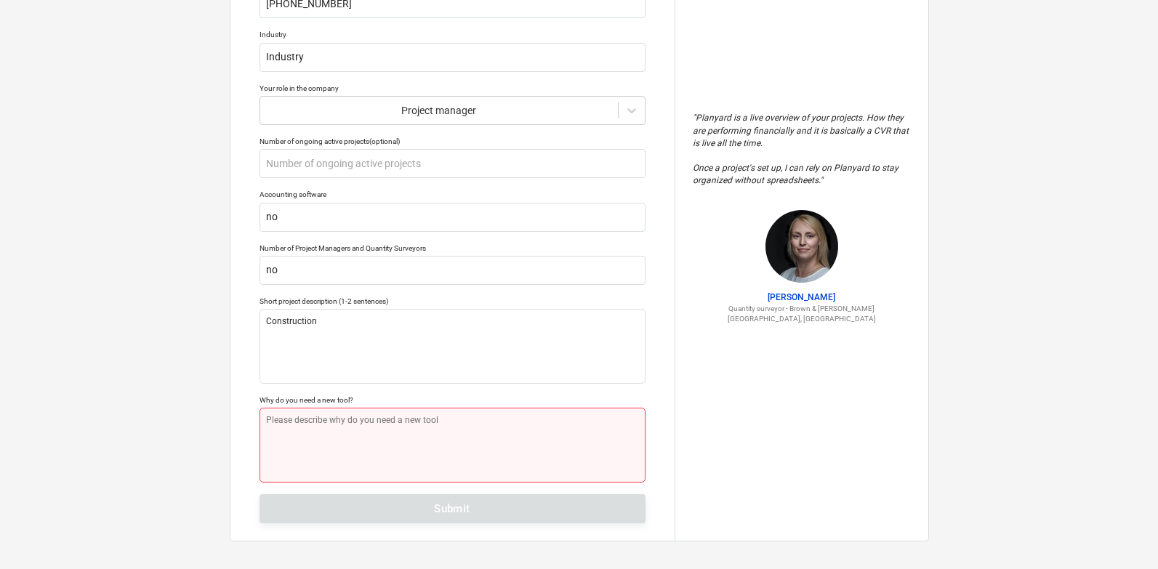
click at [488, 436] on textarea at bounding box center [453, 445] width 386 height 75
click at [488, 441] on textarea at bounding box center [453, 445] width 386 height 75
type textarea "x"
type textarea "m"
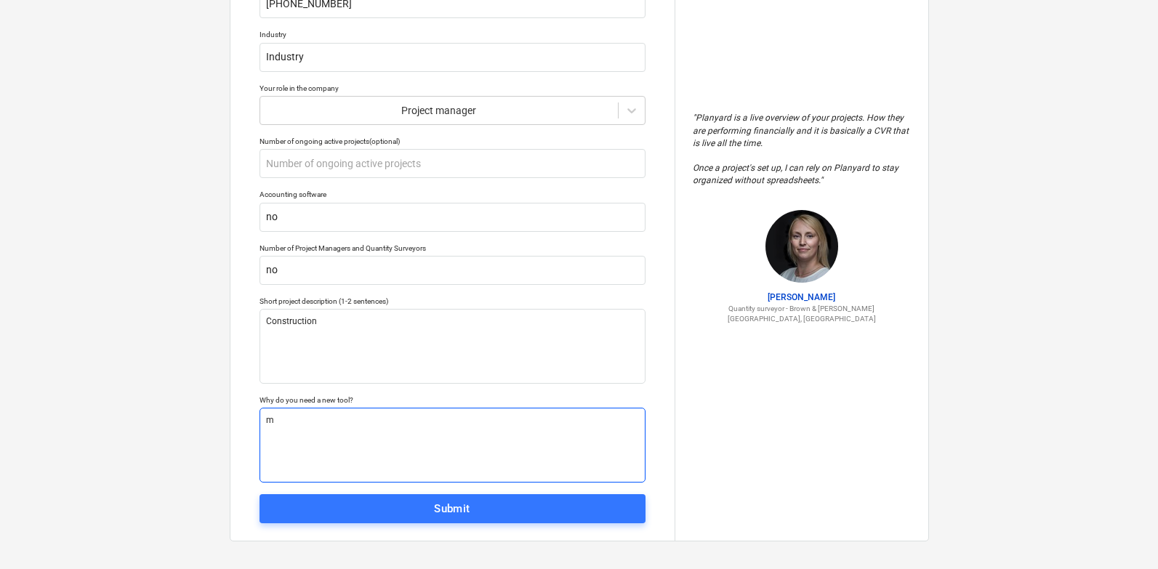
type textarea "x"
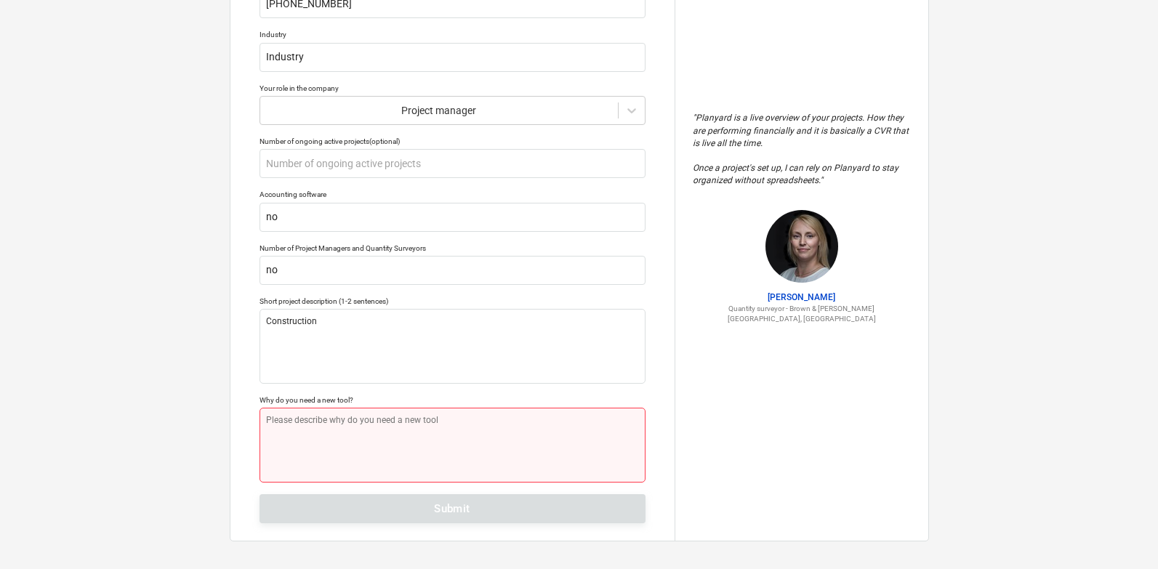
type textarea "x"
type textarea "n"
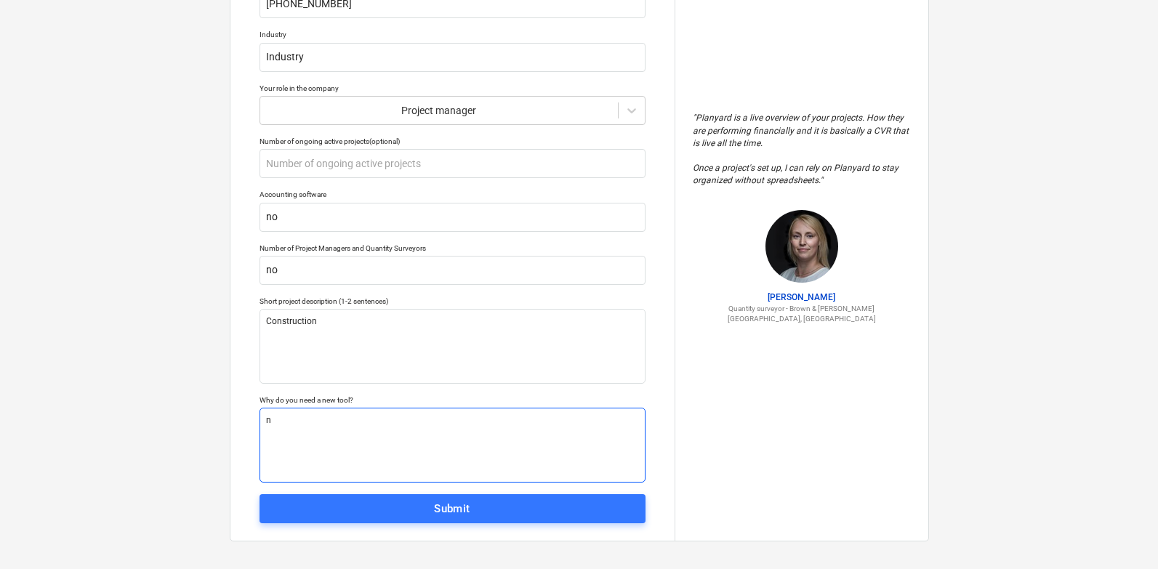
type textarea "x"
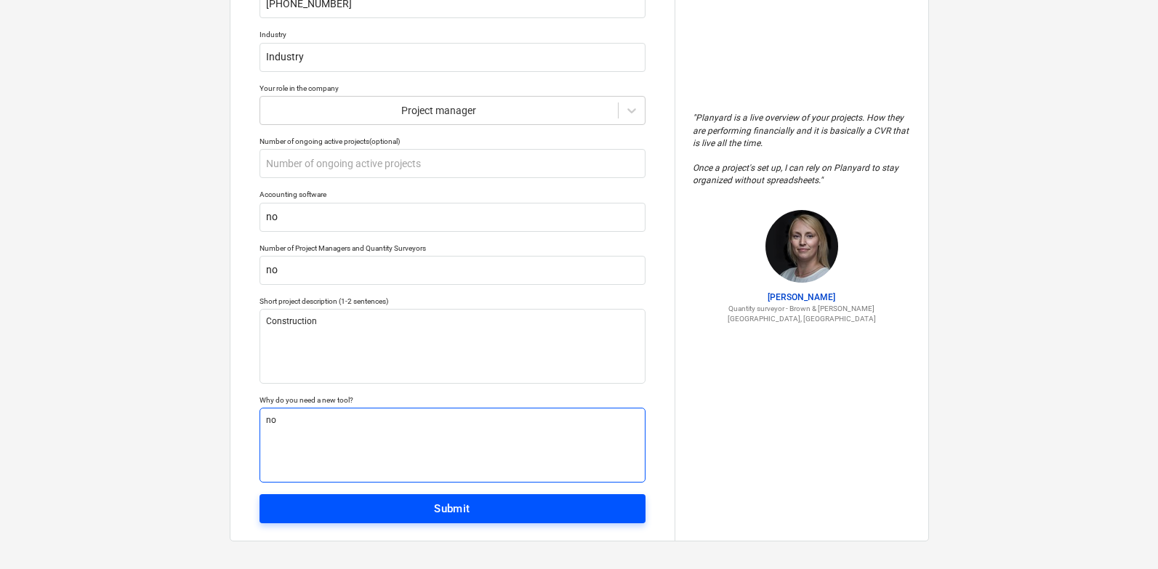
type textarea "no"
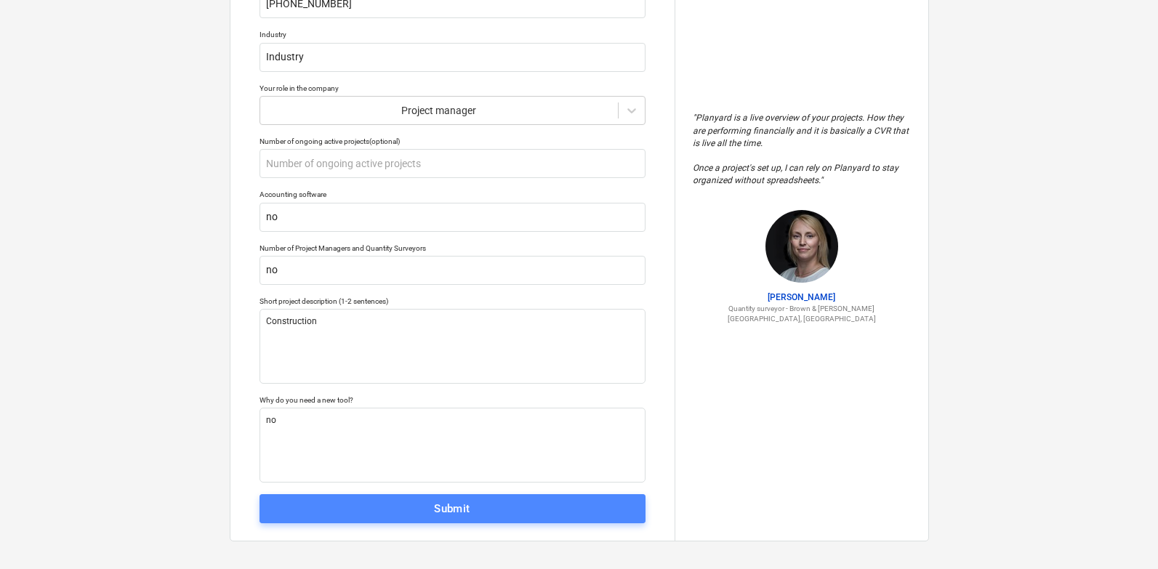
click at [479, 505] on span "Submit" at bounding box center [453, 509] width 354 height 19
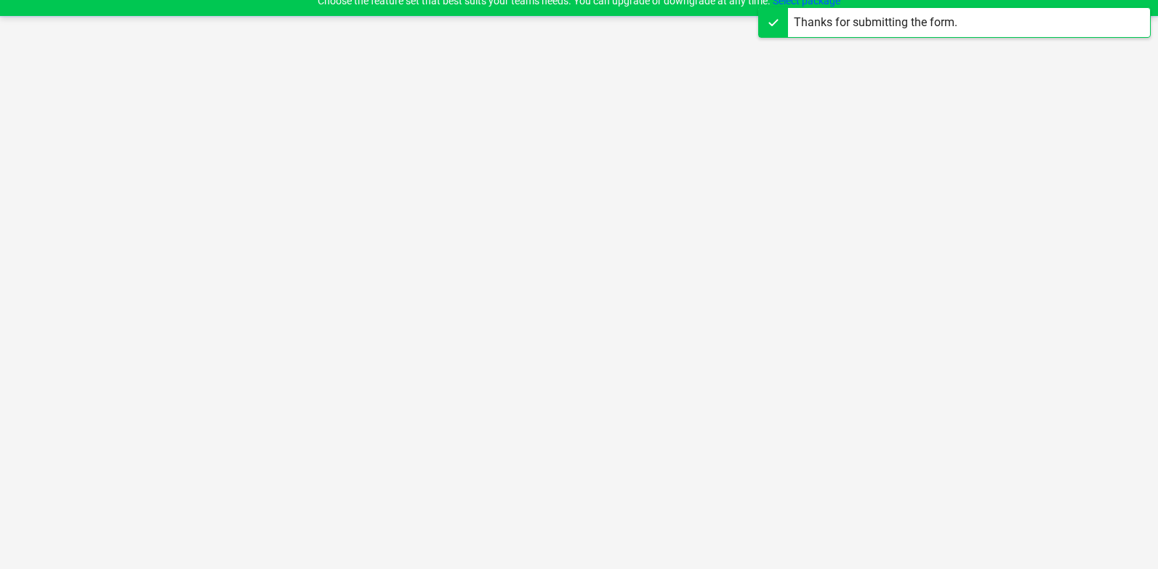
scroll to position [14, 0]
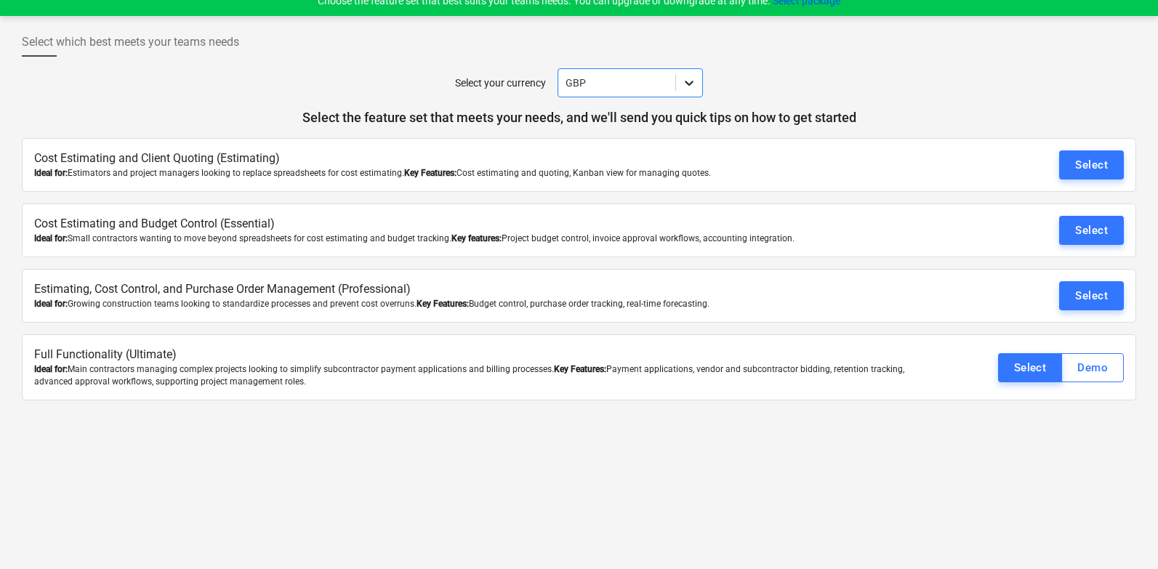
click at [686, 85] on icon at bounding box center [689, 83] width 15 height 15
click at [685, 82] on icon at bounding box center [689, 83] width 15 height 15
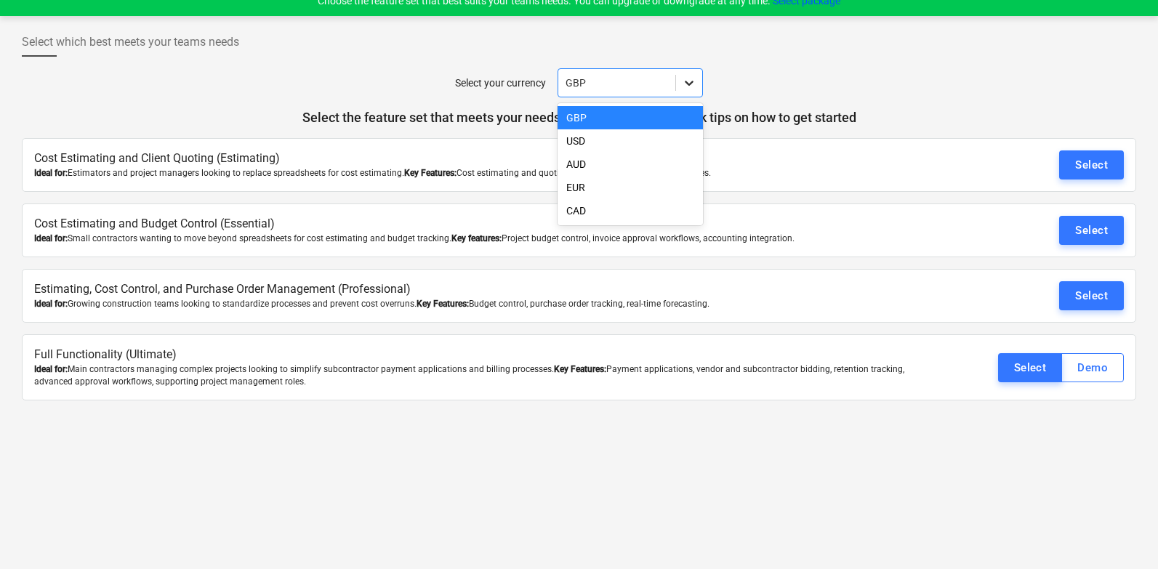
click at [685, 82] on icon at bounding box center [689, 83] width 15 height 15
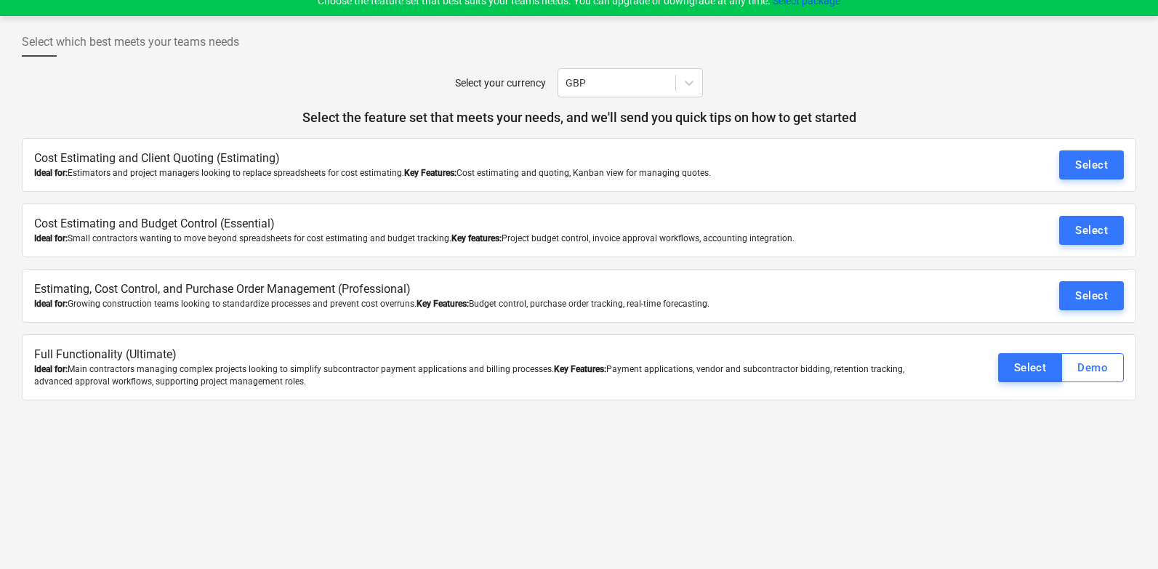
click at [751, 81] on div "Select your currency GBP" at bounding box center [579, 82] width 1115 height 29
click at [689, 83] on icon at bounding box center [689, 83] width 9 height 5
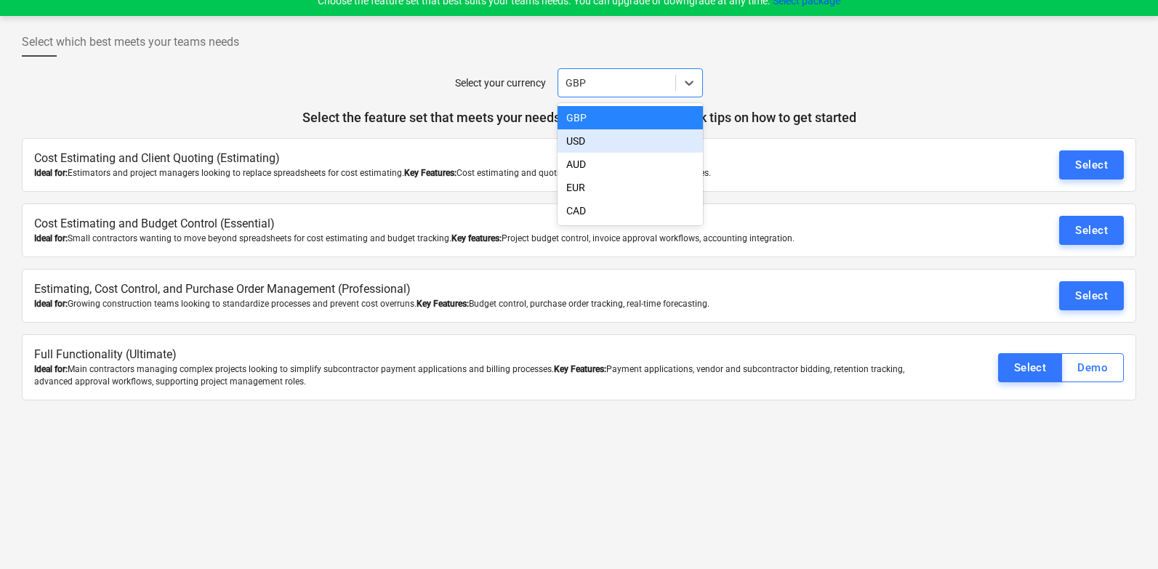
click at [642, 145] on div "USD" at bounding box center [630, 140] width 145 height 23
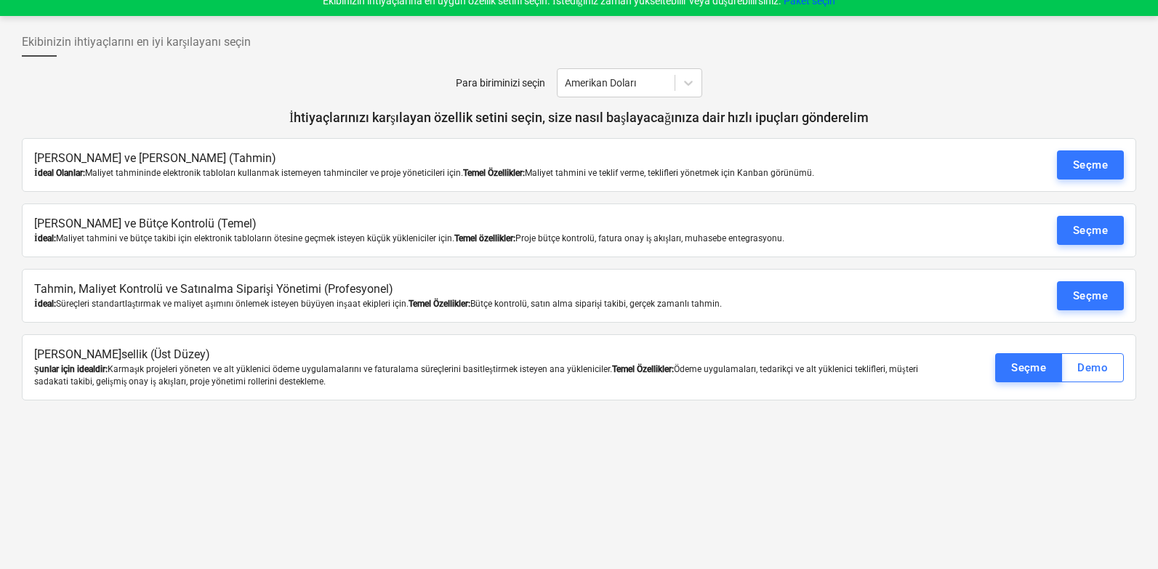
drag, startPoint x: 814, startPoint y: 340, endPoint x: 860, endPoint y: 308, distance: 56.3
click at [860, 308] on div "Maliyet Tahmini ve Müşteri Teklifi (Tahmin) İdeal Olanlar: Maliyet tahmininde e…" at bounding box center [579, 269] width 1115 height 263
click at [860, 307] on div "İdeal: Süreçleri standartlaştırmak ve maliyet aşımını önlemek isteyen büyüyen i…" at bounding box center [488, 304] width 908 height 12
click at [1028, 369] on font "Seçme" at bounding box center [1029, 367] width 35 height 13
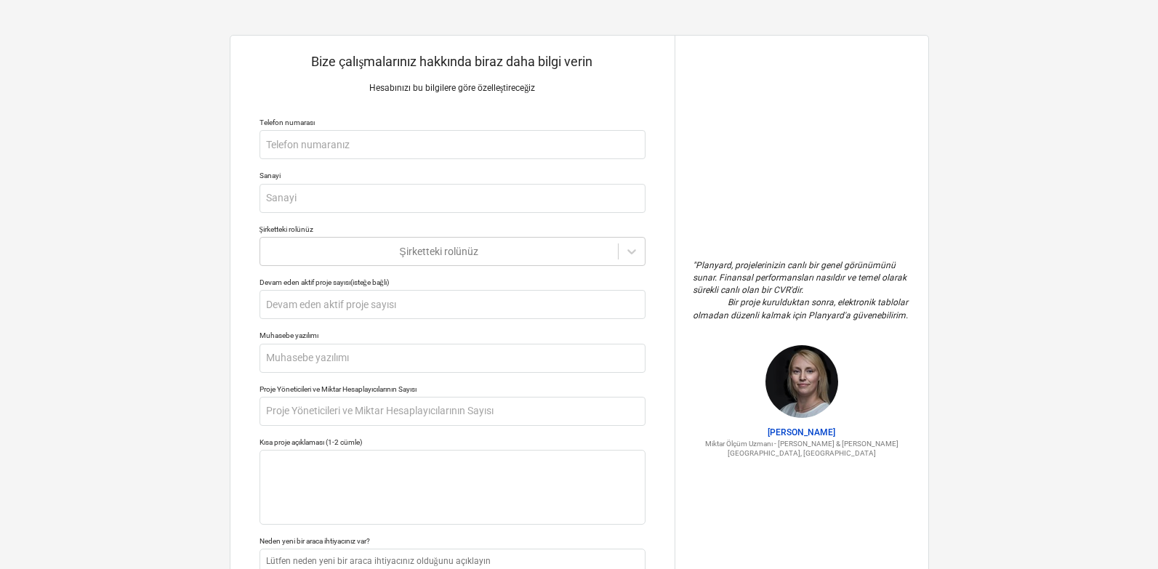
click at [748, 98] on div "" Planyard, projelerinizin canlı bir genel görünümünü sunar. Finansal performan…" at bounding box center [802, 359] width 254 height 646
click at [582, 150] on input "text" at bounding box center [453, 144] width 386 height 29
type textarea "x"
